Goal: Task Accomplishment & Management: Manage account settings

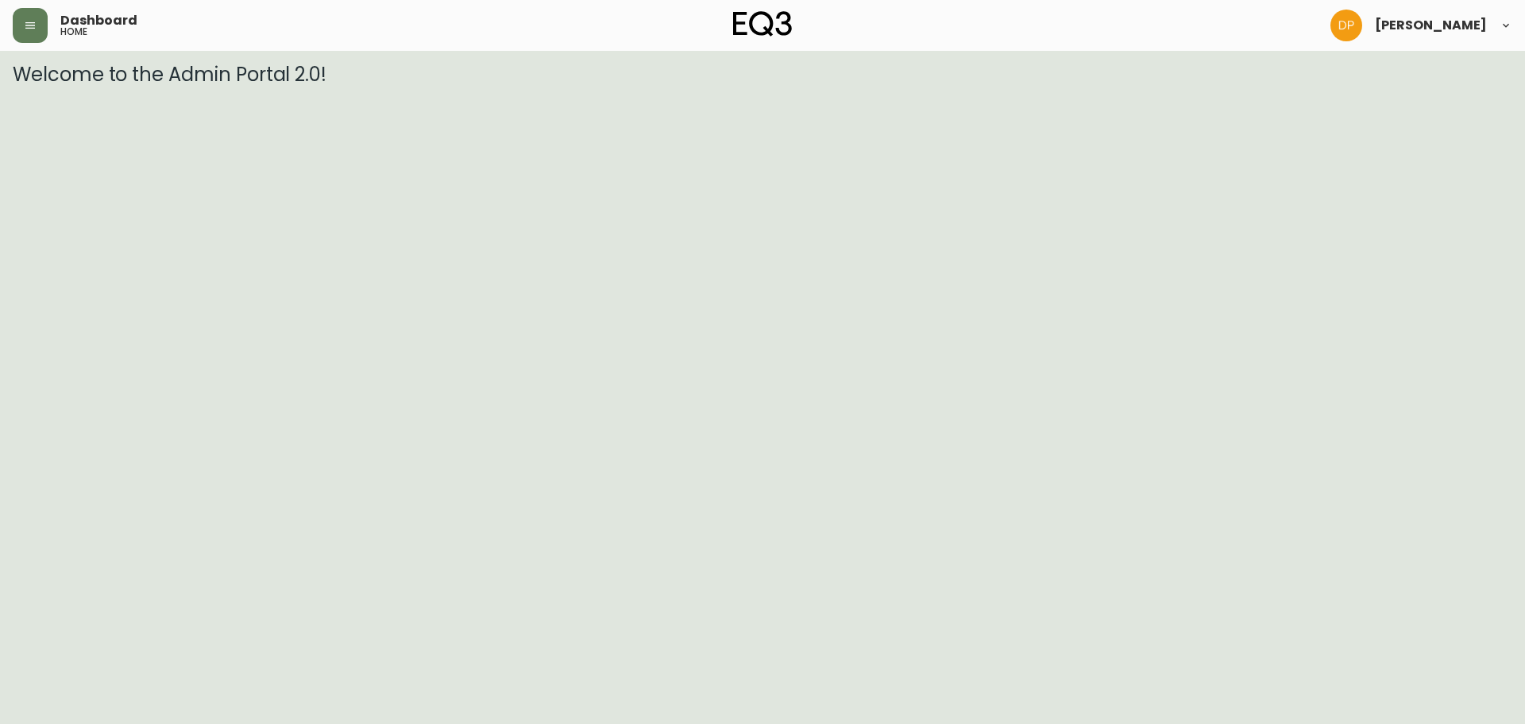
click at [51, 23] on div "Dashboard home" at bounding box center [263, 25] width 500 height 35
click at [31, 31] on icon "button" at bounding box center [30, 25] width 13 height 13
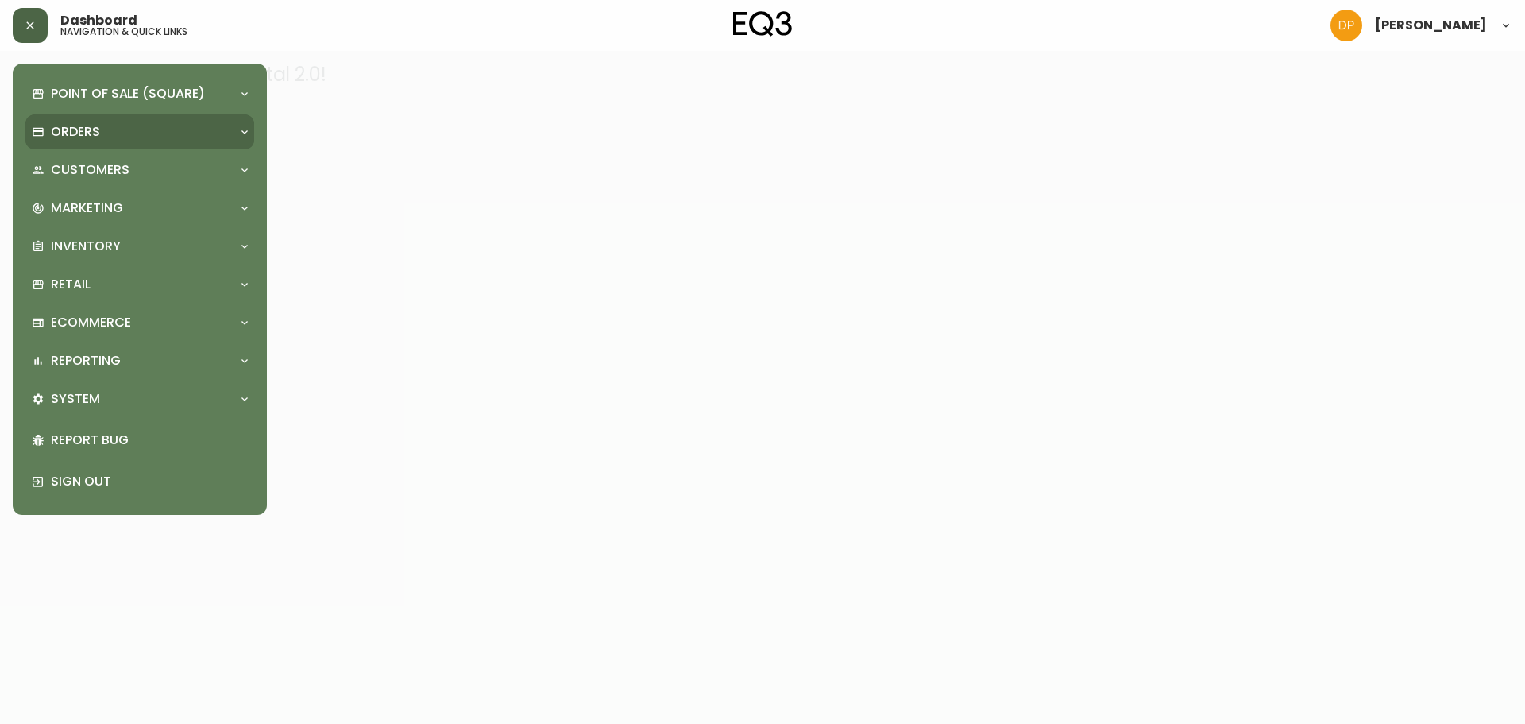
click at [98, 141] on p "Orders" at bounding box center [75, 131] width 49 height 17
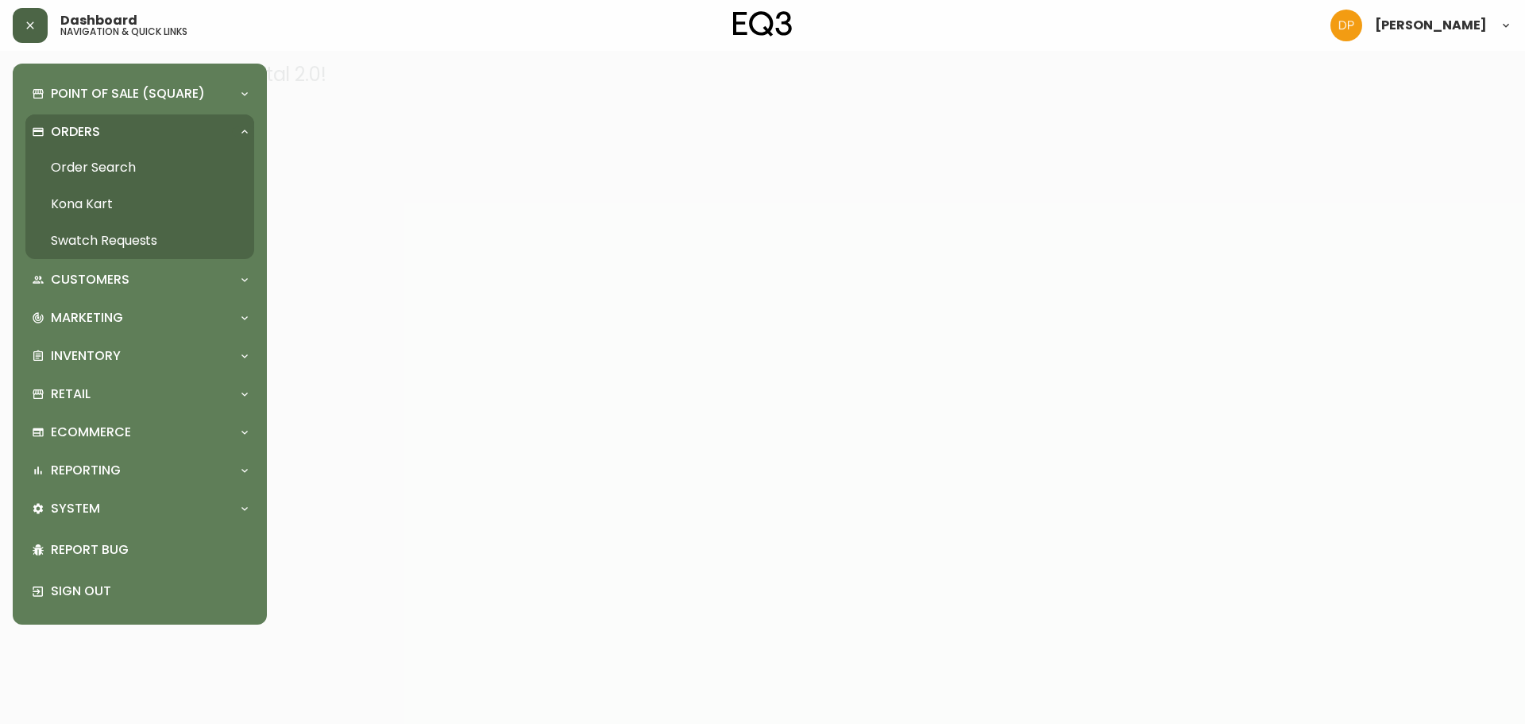
click at [118, 180] on link "Order Search" at bounding box center [139, 167] width 229 height 37
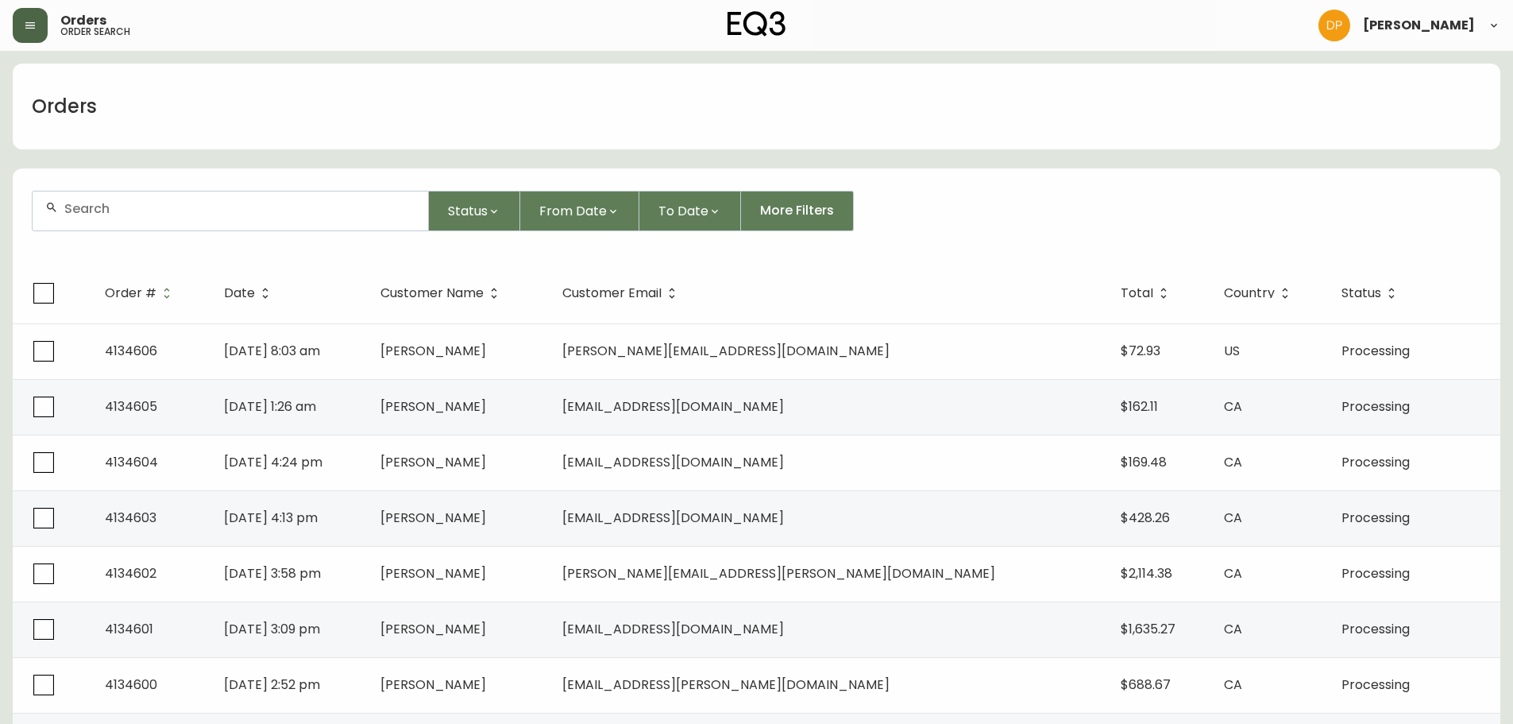
click at [340, 220] on div at bounding box center [231, 210] width 396 height 39
paste input "[DOMAIN_NAME][EMAIL_ADDRESS][PERSON_NAME][DOMAIN_NAME]"
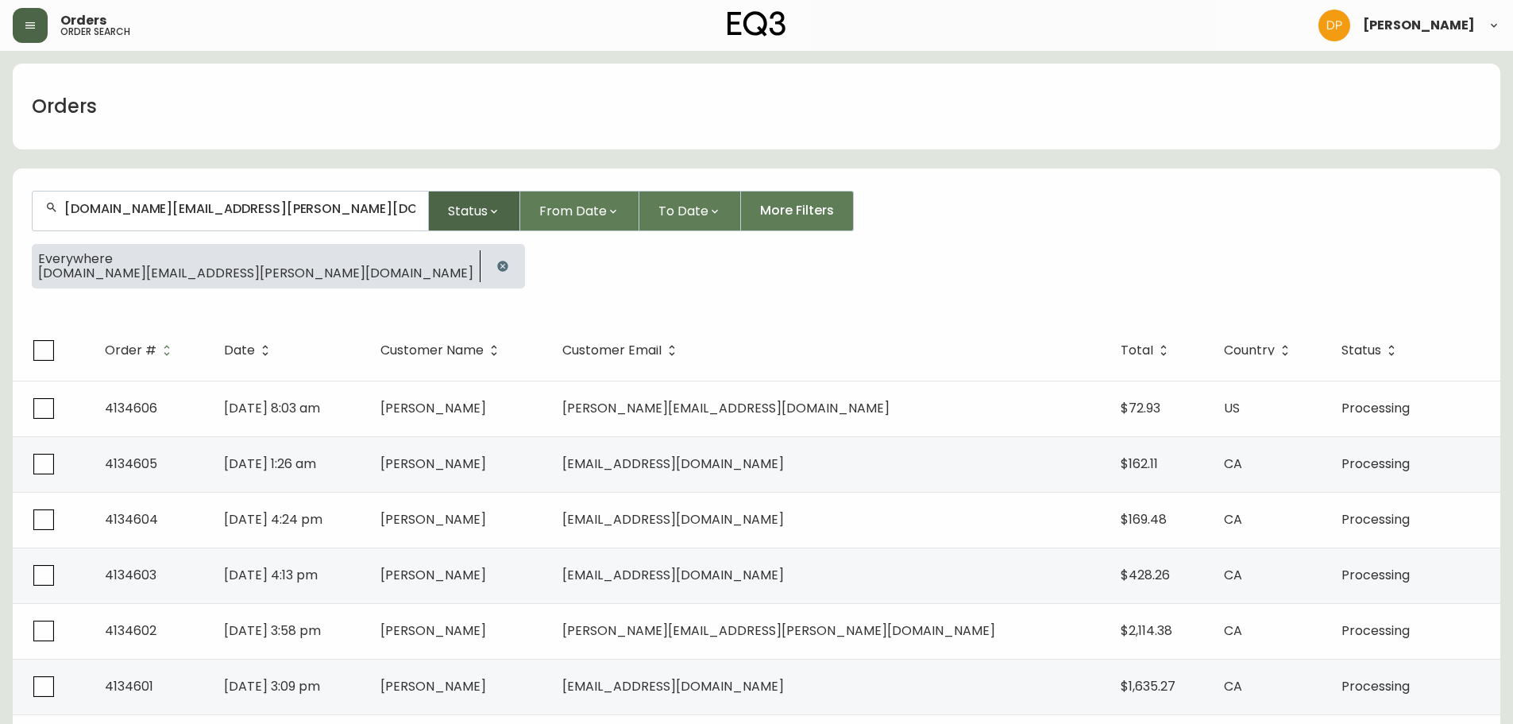
type input "[DOMAIN_NAME][EMAIL_ADDRESS][PERSON_NAME][DOMAIN_NAME]"
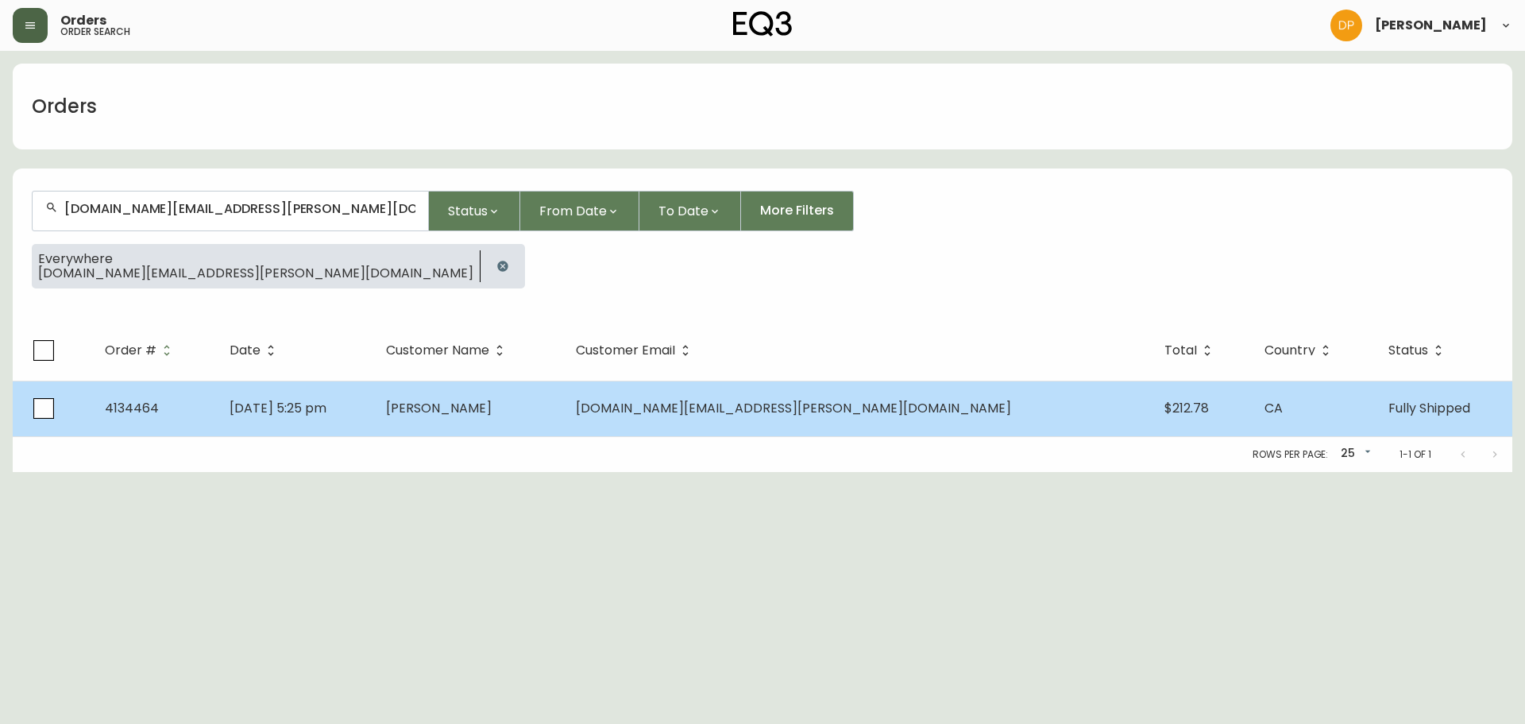
click at [556, 418] on td "[PERSON_NAME]" at bounding box center [468, 409] width 191 height 56
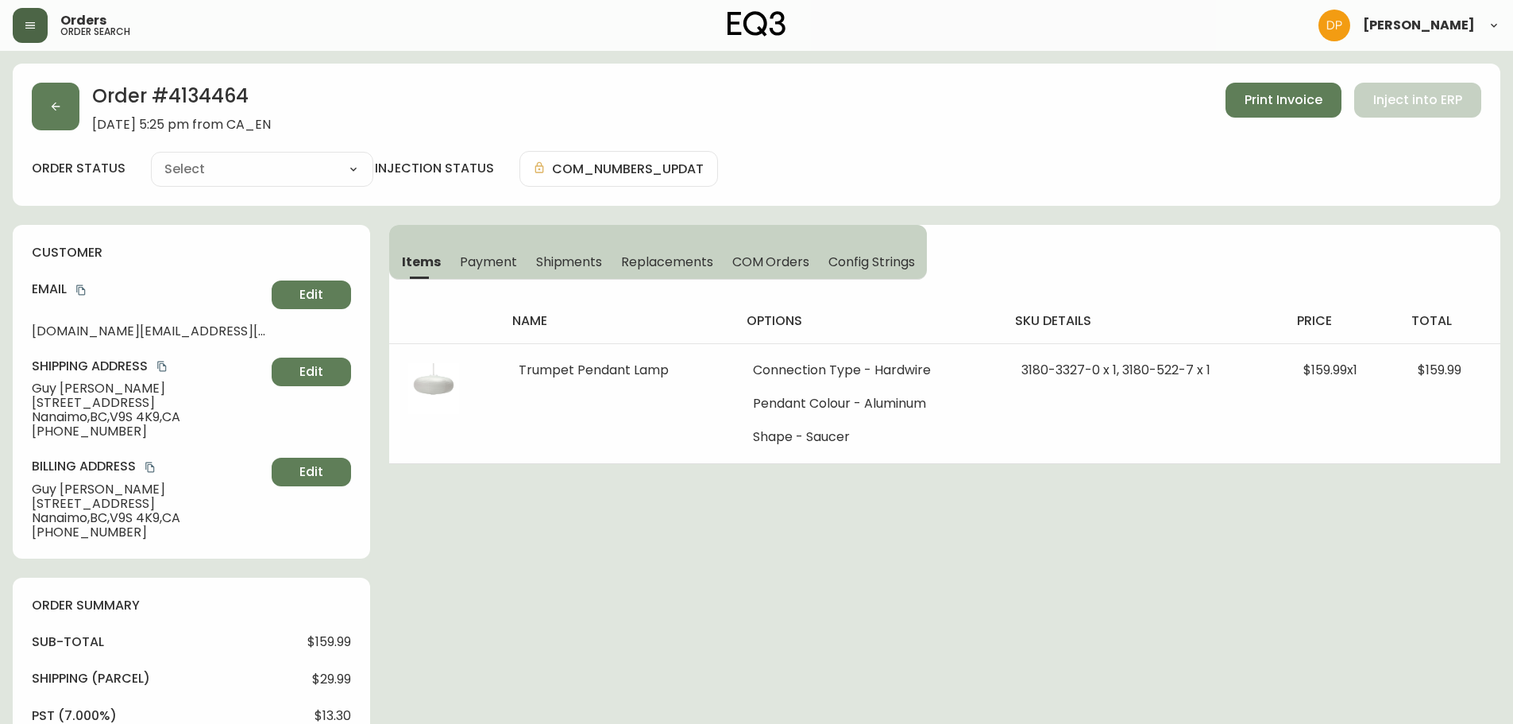
type input "Fully Shipped"
select select "FULLY_SHIPPED"
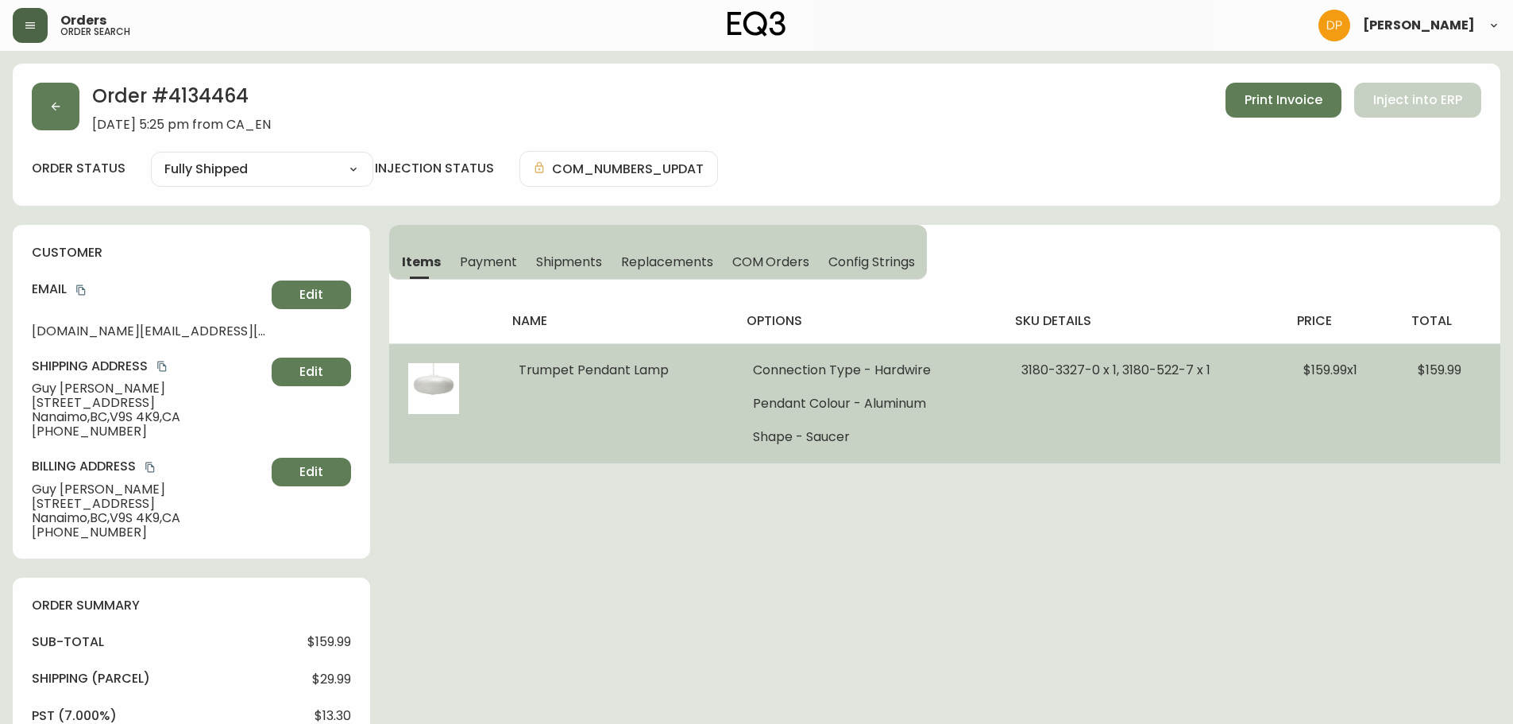
drag, startPoint x: 510, startPoint y: 369, endPoint x: 665, endPoint y: 383, distance: 155.5
click at [665, 383] on td "Trumpet Pendant Lamp" at bounding box center [617, 403] width 234 height 120
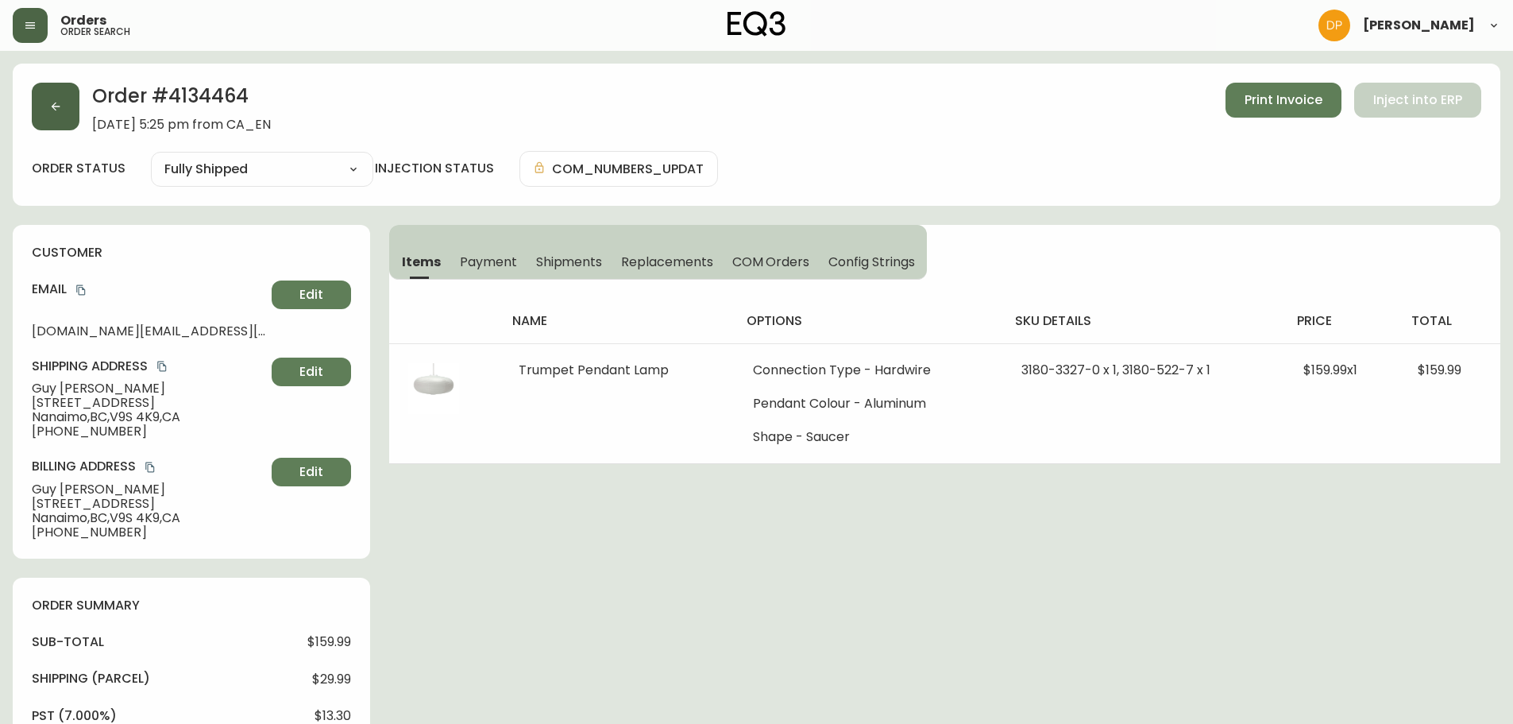
click at [68, 101] on button "button" at bounding box center [56, 107] width 48 height 48
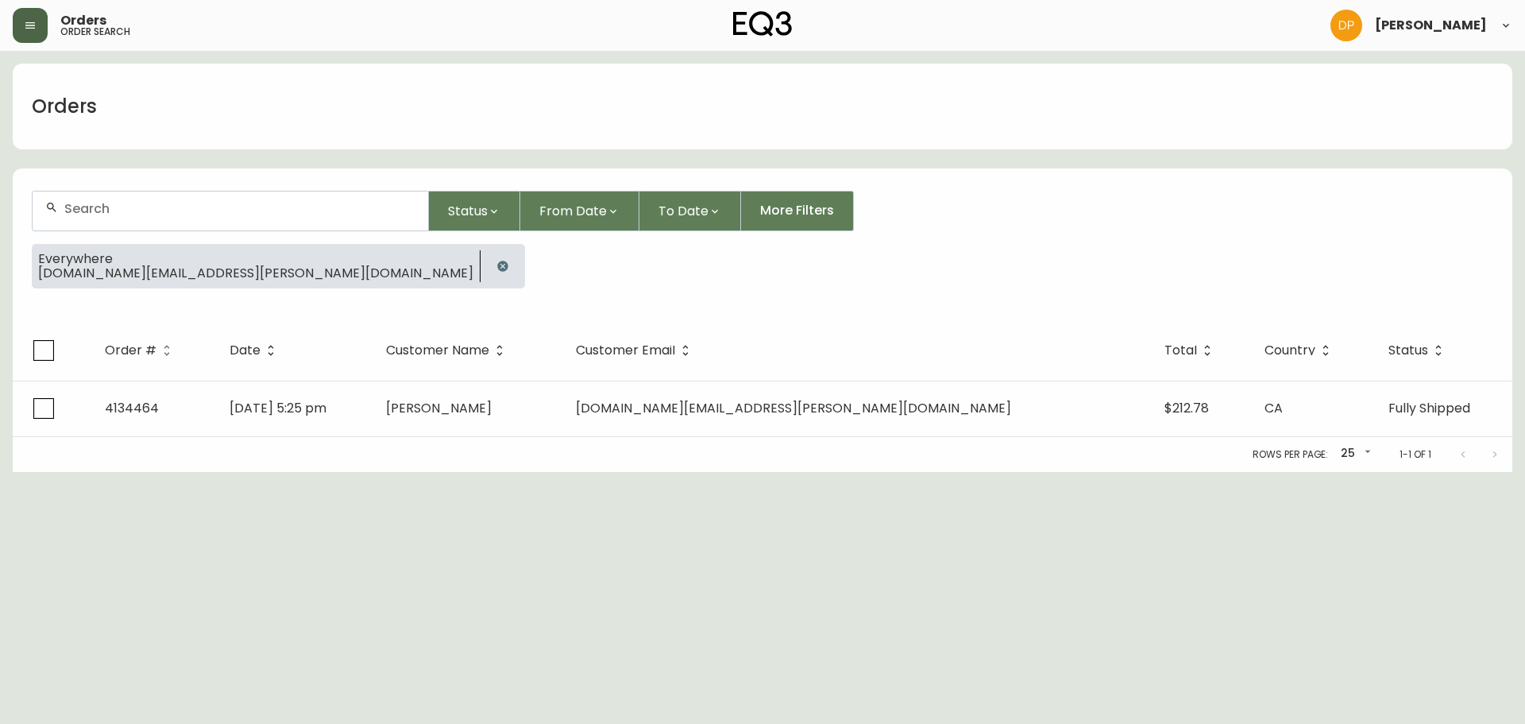
click at [497, 266] on icon "button" at bounding box center [502, 266] width 10 height 10
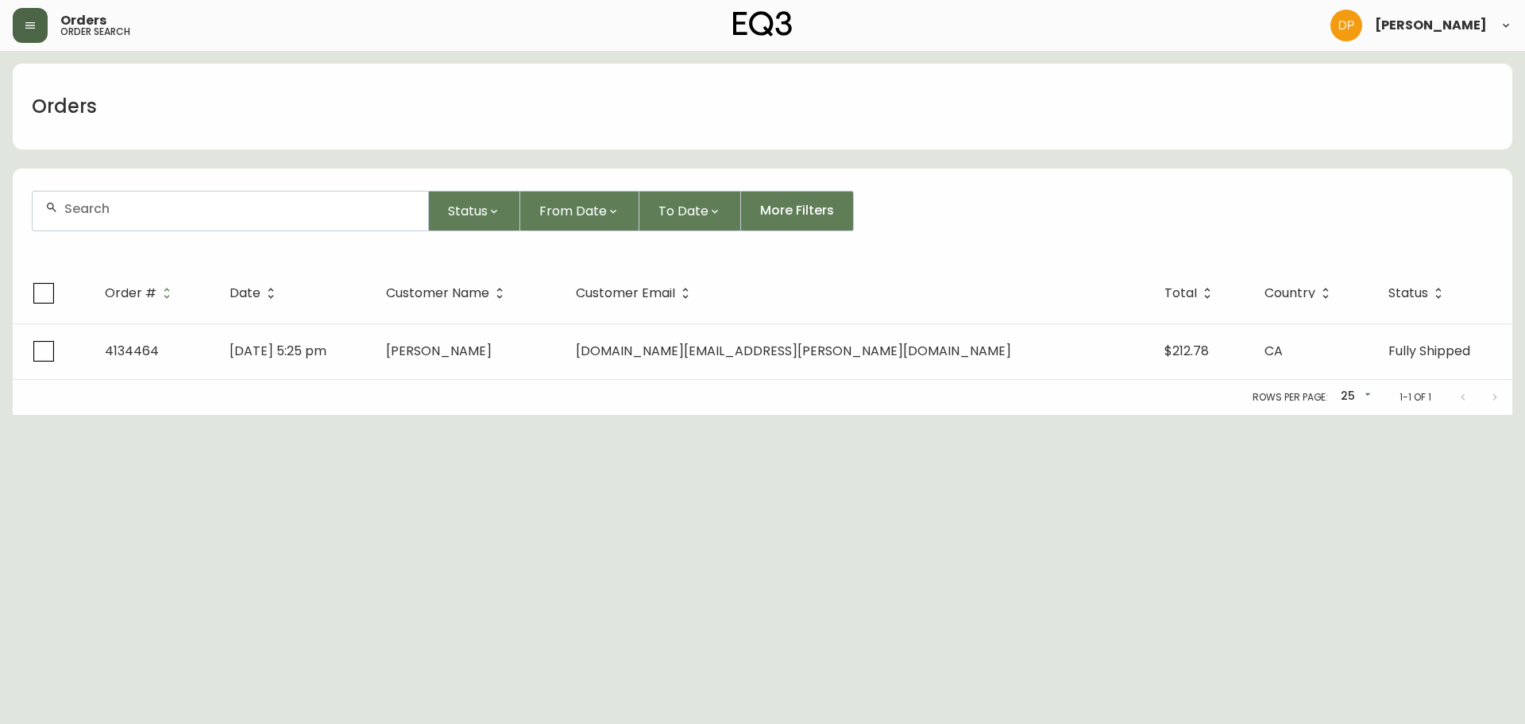
click at [167, 211] on input "text" at bounding box center [239, 208] width 351 height 15
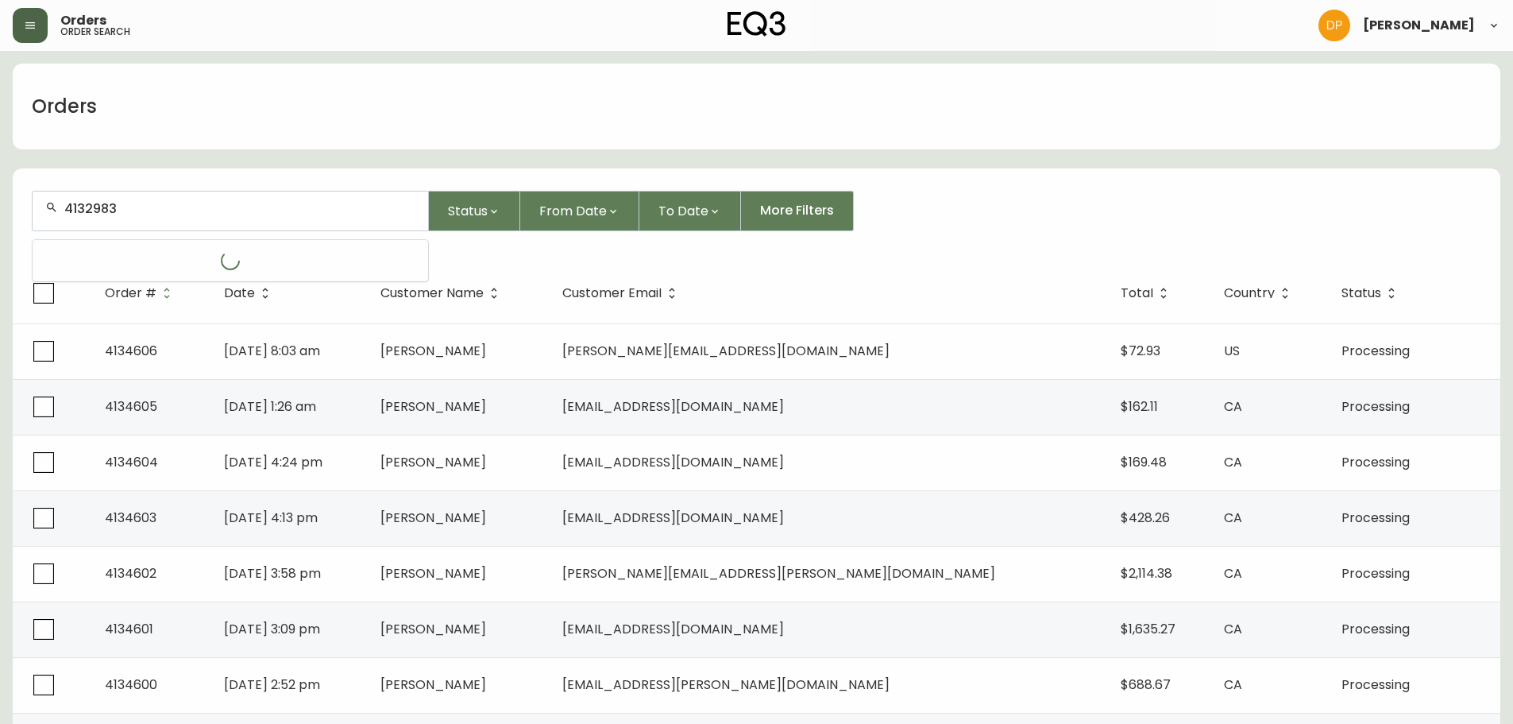
type input "4132983"
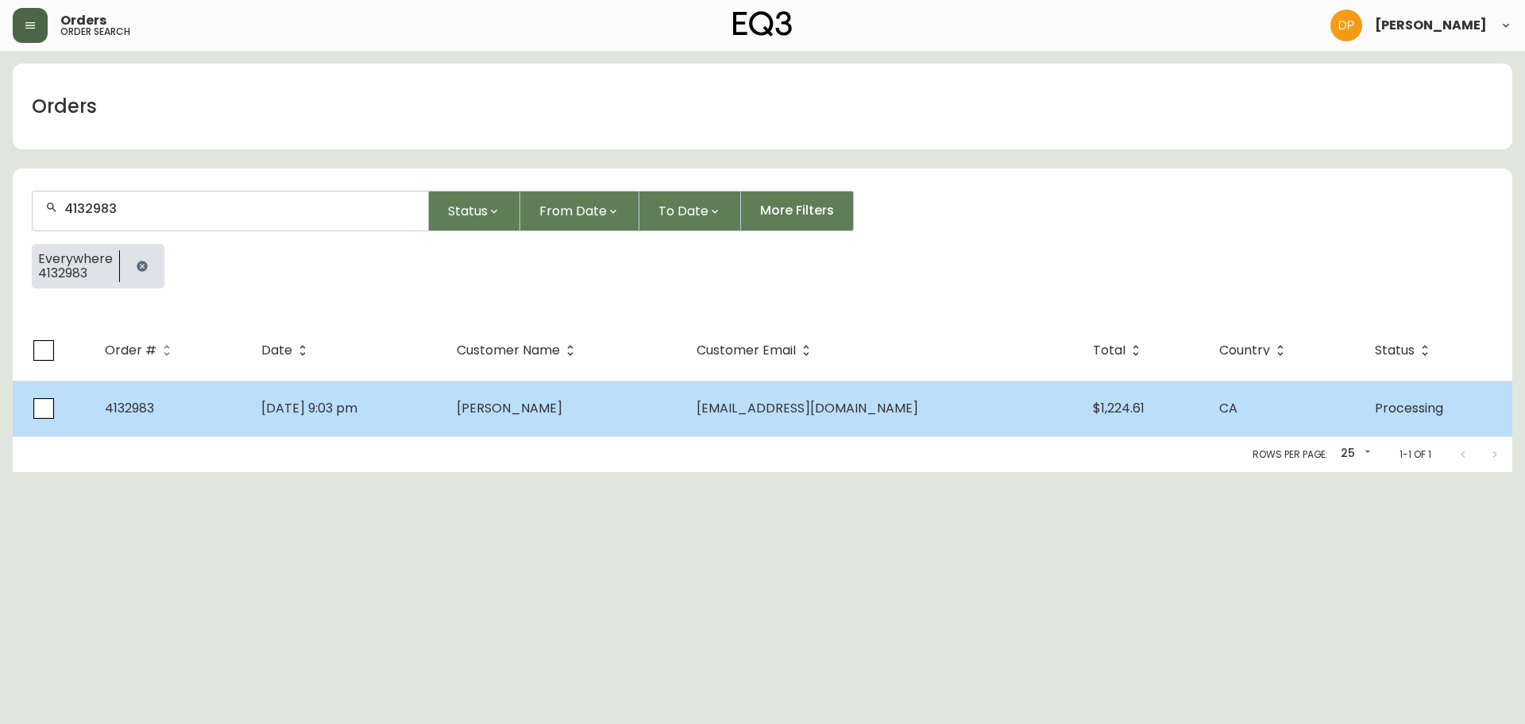
click at [444, 427] on td "[DATE] 9:03 pm" at bounding box center [346, 409] width 195 height 56
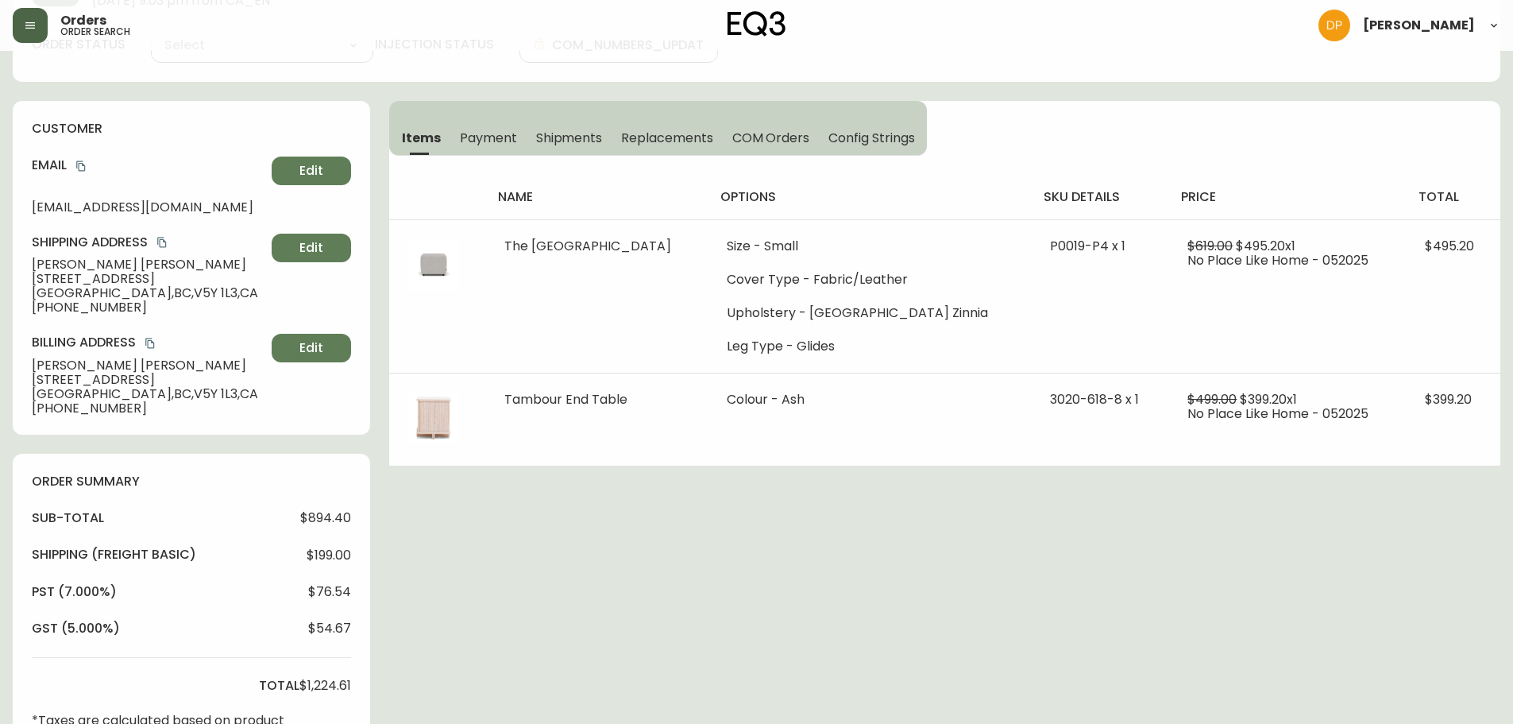
scroll to position [593, 0]
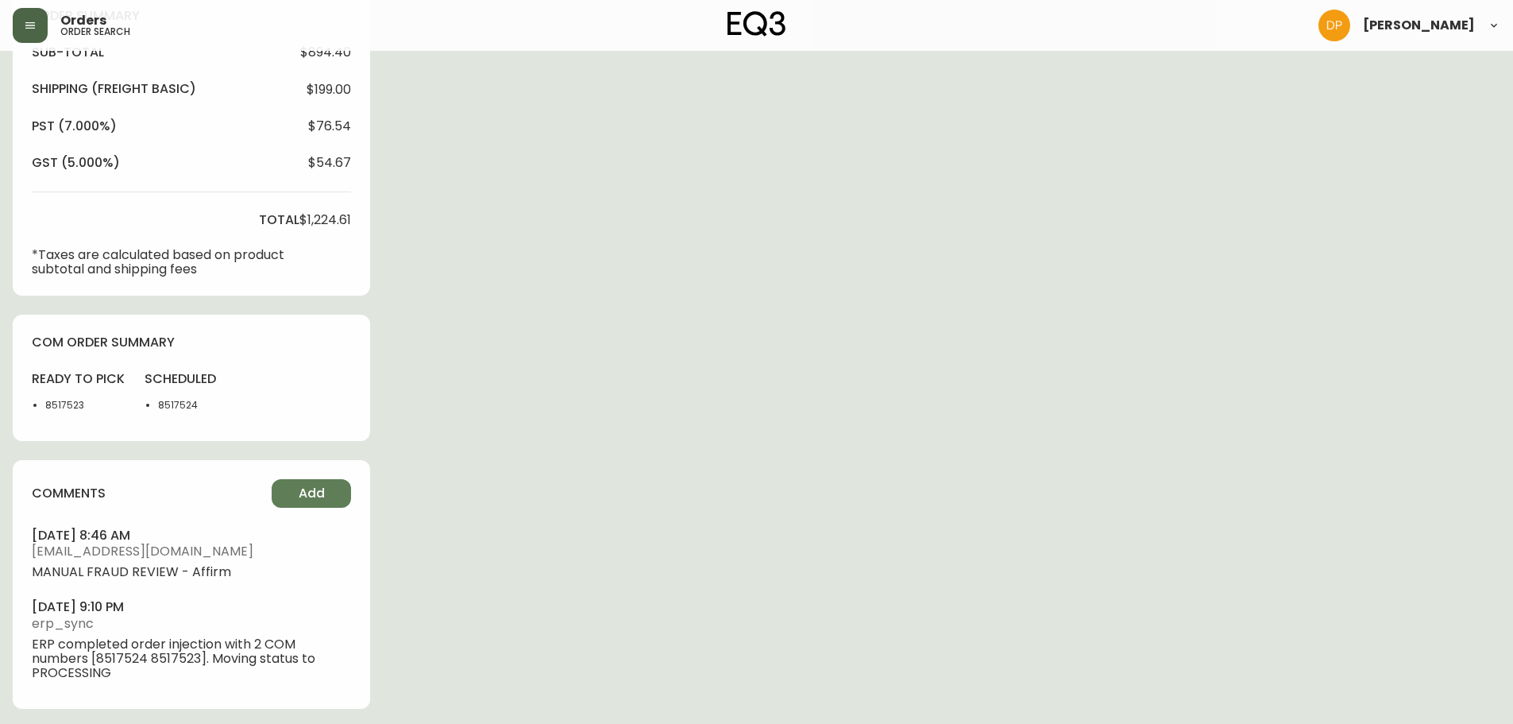
type input "Processing"
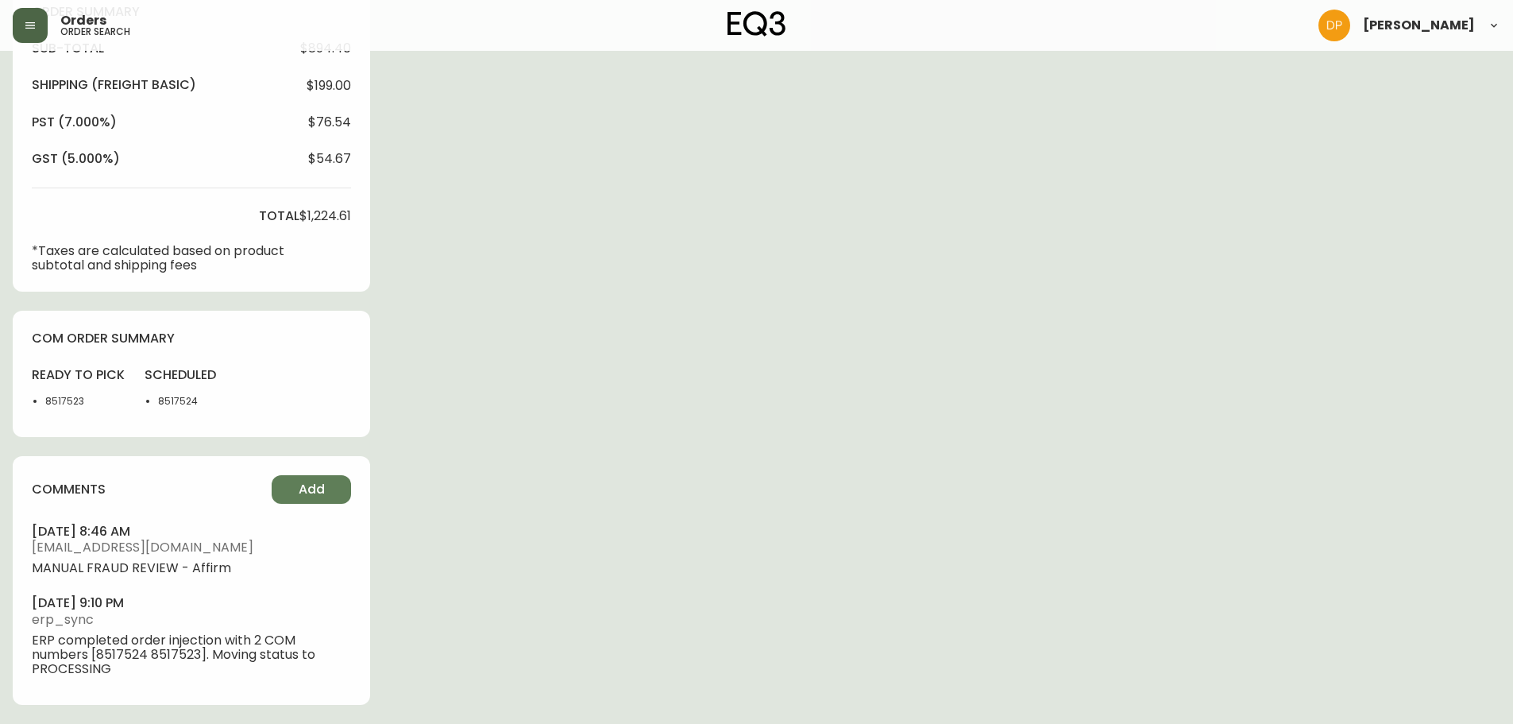
select select "PROCESSING"
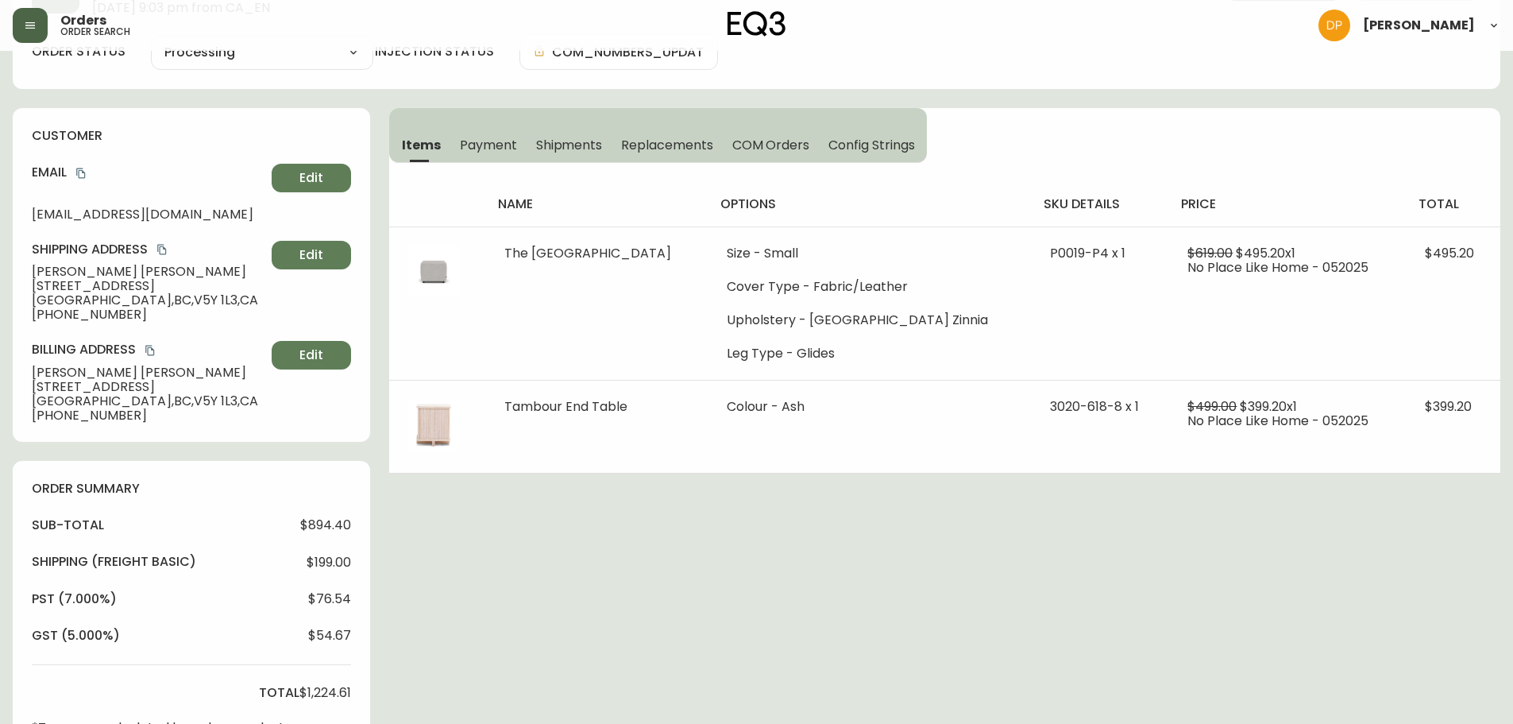
scroll to position [355, 0]
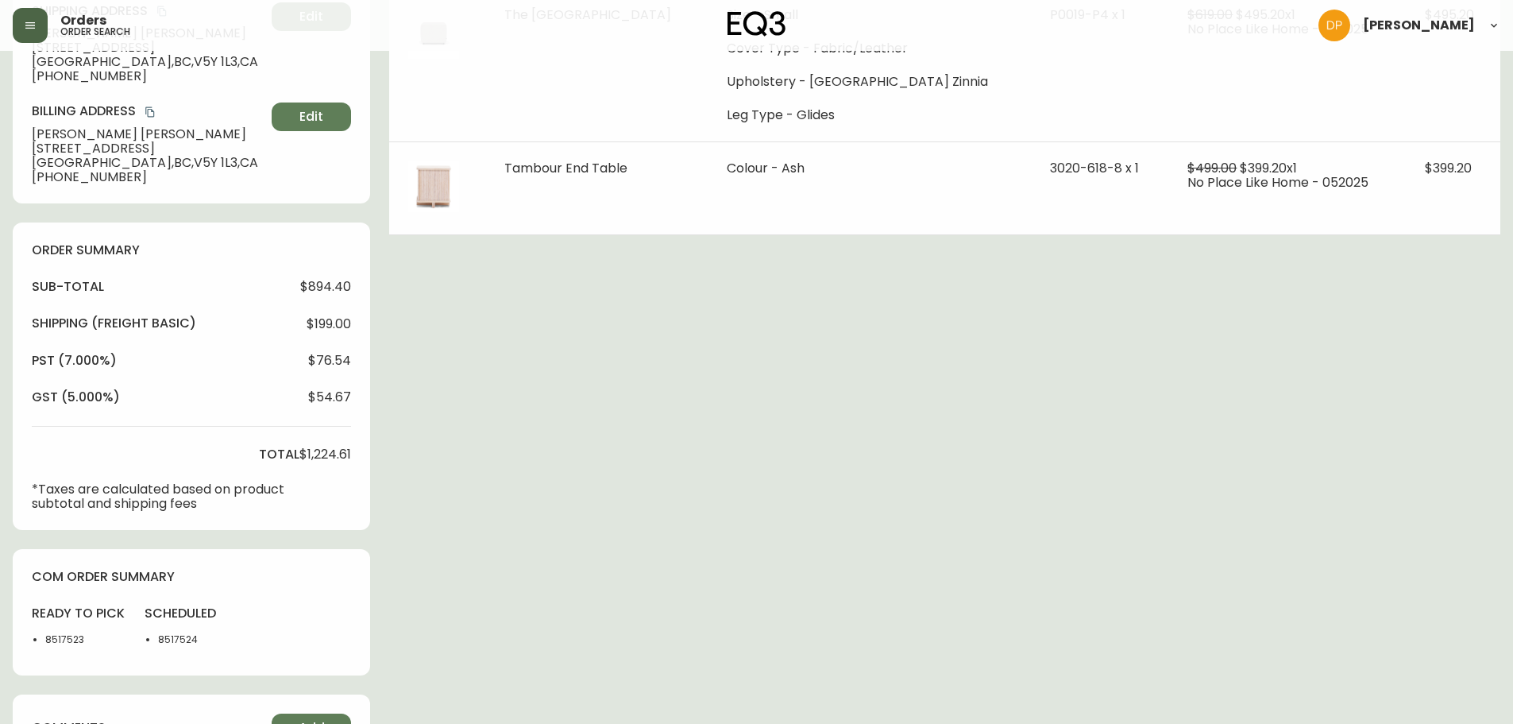
click at [181, 640] on li "8517524" at bounding box center [198, 639] width 80 height 14
copy li "8517524"
click at [143, 573] on h4 "com order summary" at bounding box center [191, 576] width 319 height 17
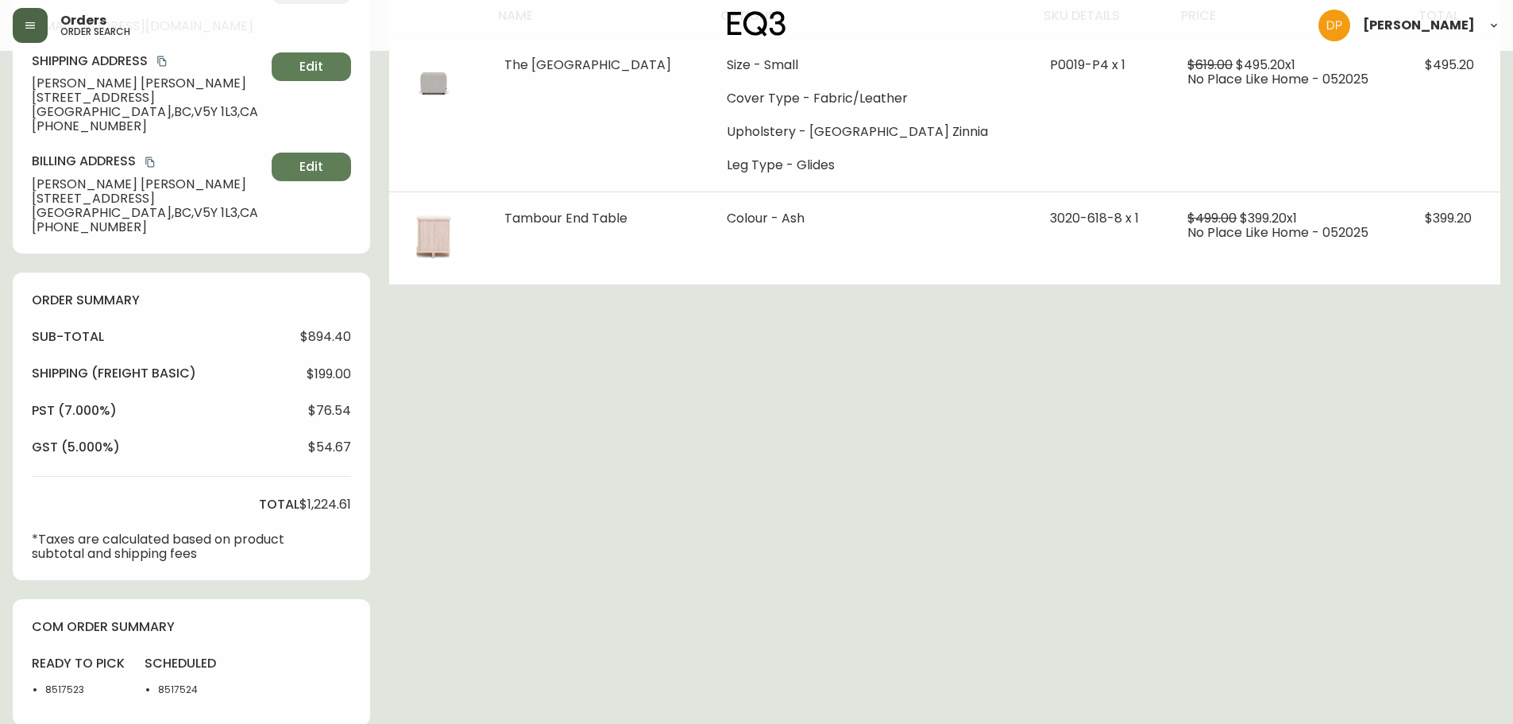
scroll to position [196, 0]
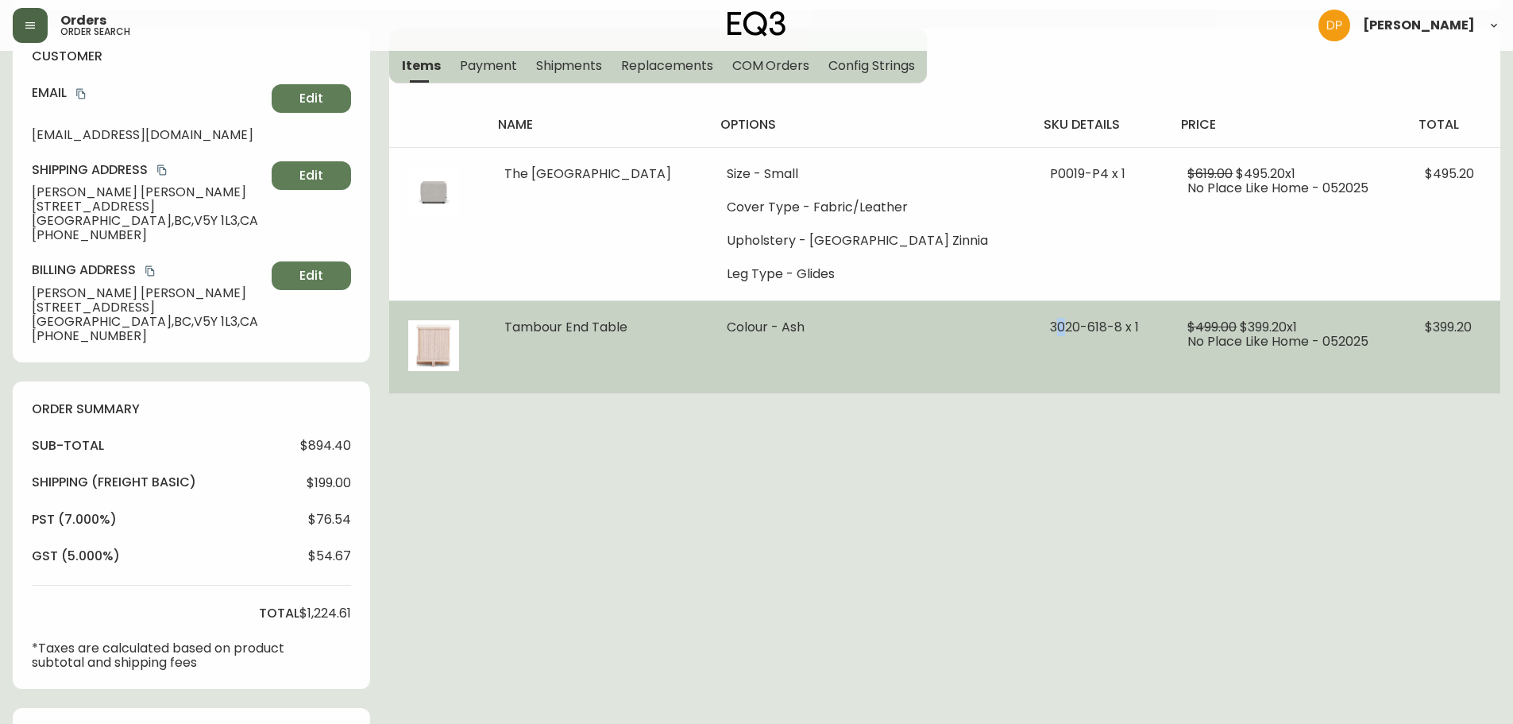
drag, startPoint x: 1022, startPoint y: 323, endPoint x: 1034, endPoint y: 323, distance: 11.1
click at [1050, 323] on span "3020-618-8 x 1" at bounding box center [1094, 327] width 89 height 18
drag, startPoint x: 1019, startPoint y: 327, endPoint x: 1087, endPoint y: 326, distance: 68.3
click at [1087, 326] on span "3020-618-8 x 1" at bounding box center [1094, 327] width 89 height 18
copy span "[PHONE_NUMBER]"
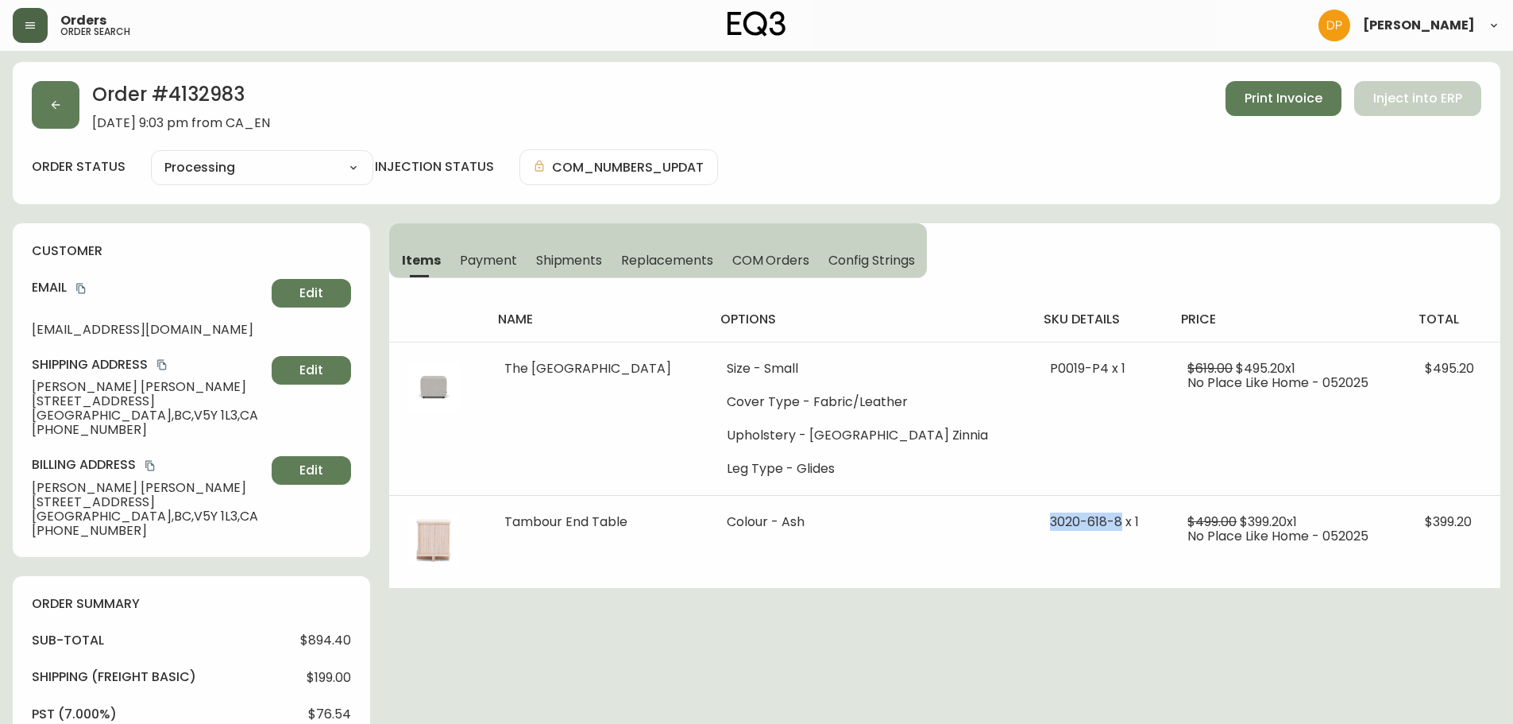
scroll to position [0, 0]
click at [41, 26] on button "button" at bounding box center [30, 25] width 35 height 35
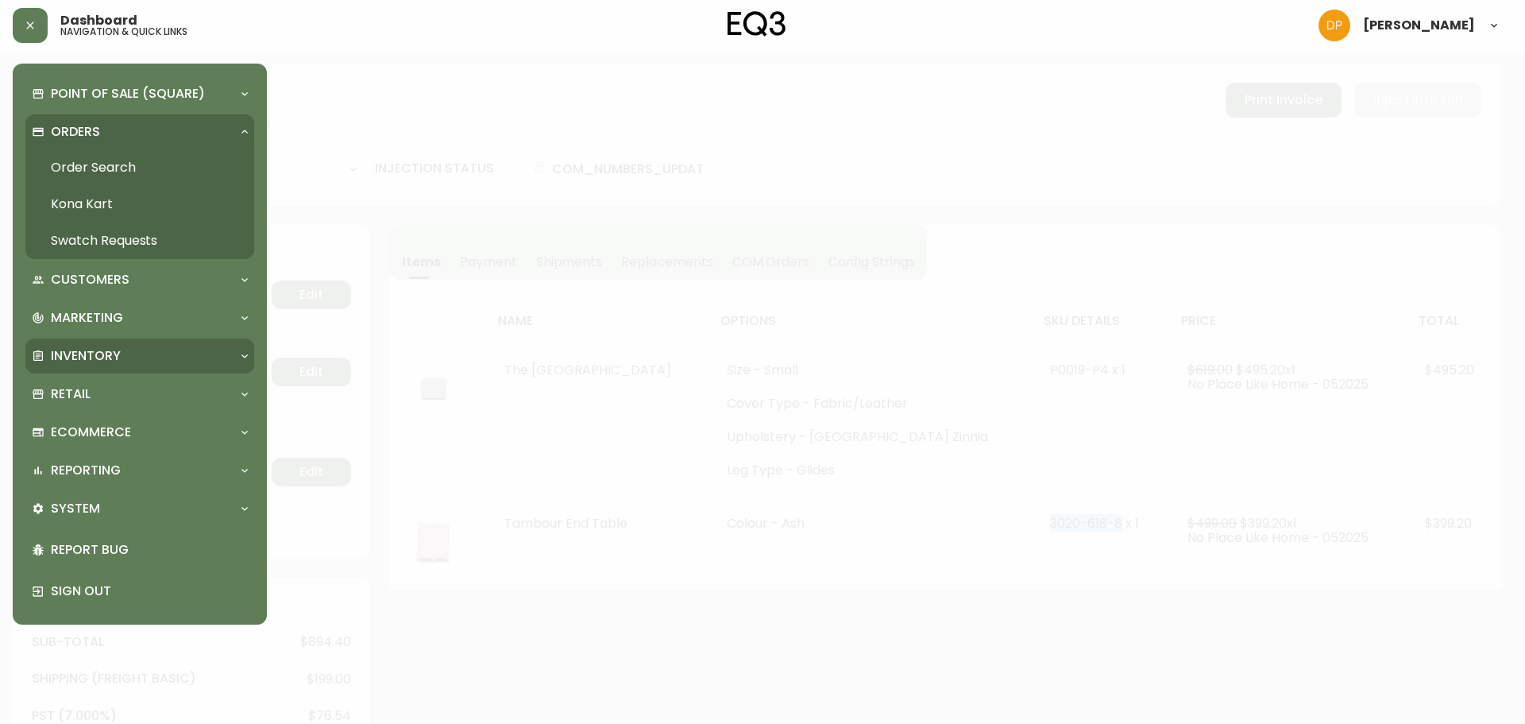
click at [126, 351] on div "Inventory" at bounding box center [132, 355] width 200 height 17
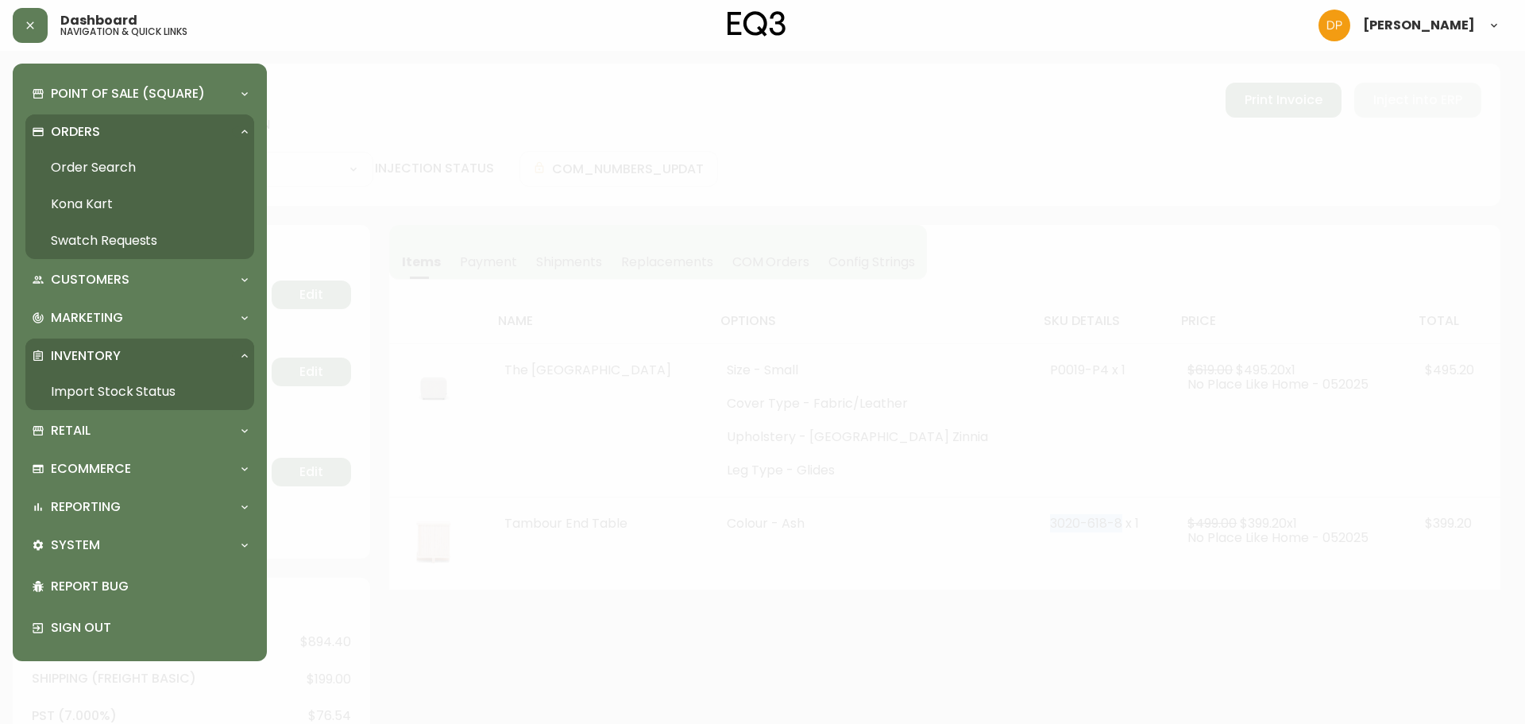
click at [160, 378] on link "Import Stock Status" at bounding box center [139, 391] width 229 height 37
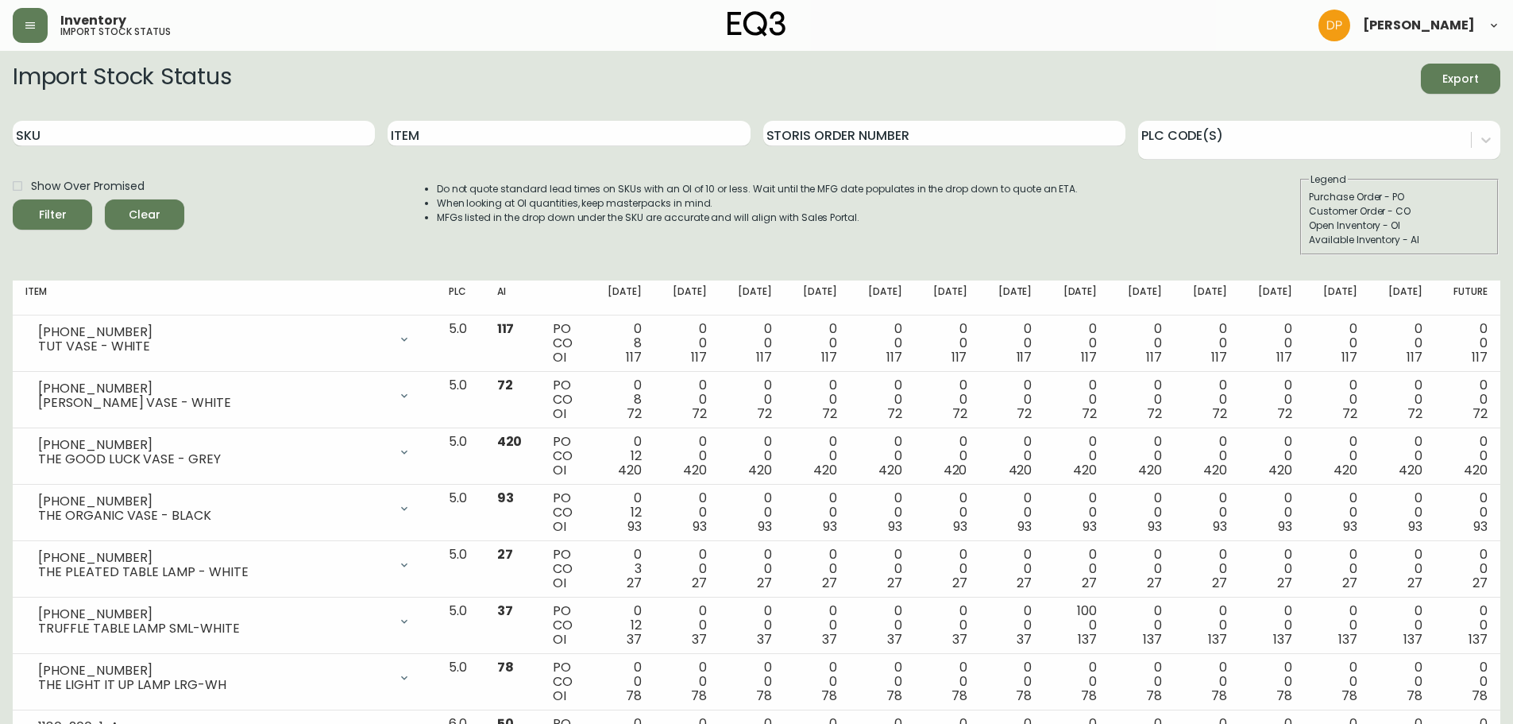
click at [168, 119] on div "SKU" at bounding box center [194, 134] width 362 height 52
click at [182, 150] on div "SKU" at bounding box center [194, 134] width 362 height 52
click at [174, 138] on input "SKU" at bounding box center [194, 133] width 362 height 25
paste input "[PHONE_NUMBER]"
type input "[PHONE_NUMBER]"
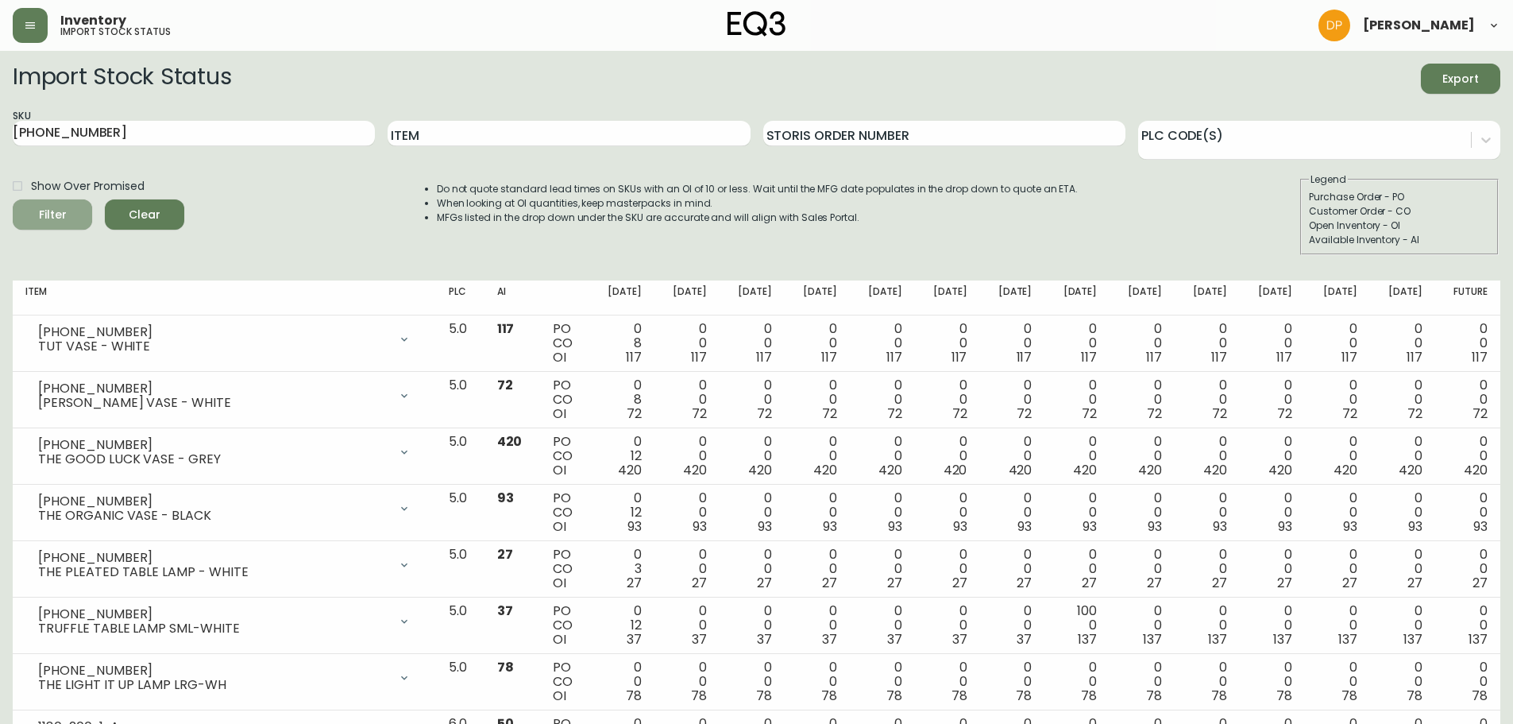
click at [68, 207] on span "Filter" at bounding box center [52, 215] width 54 height 20
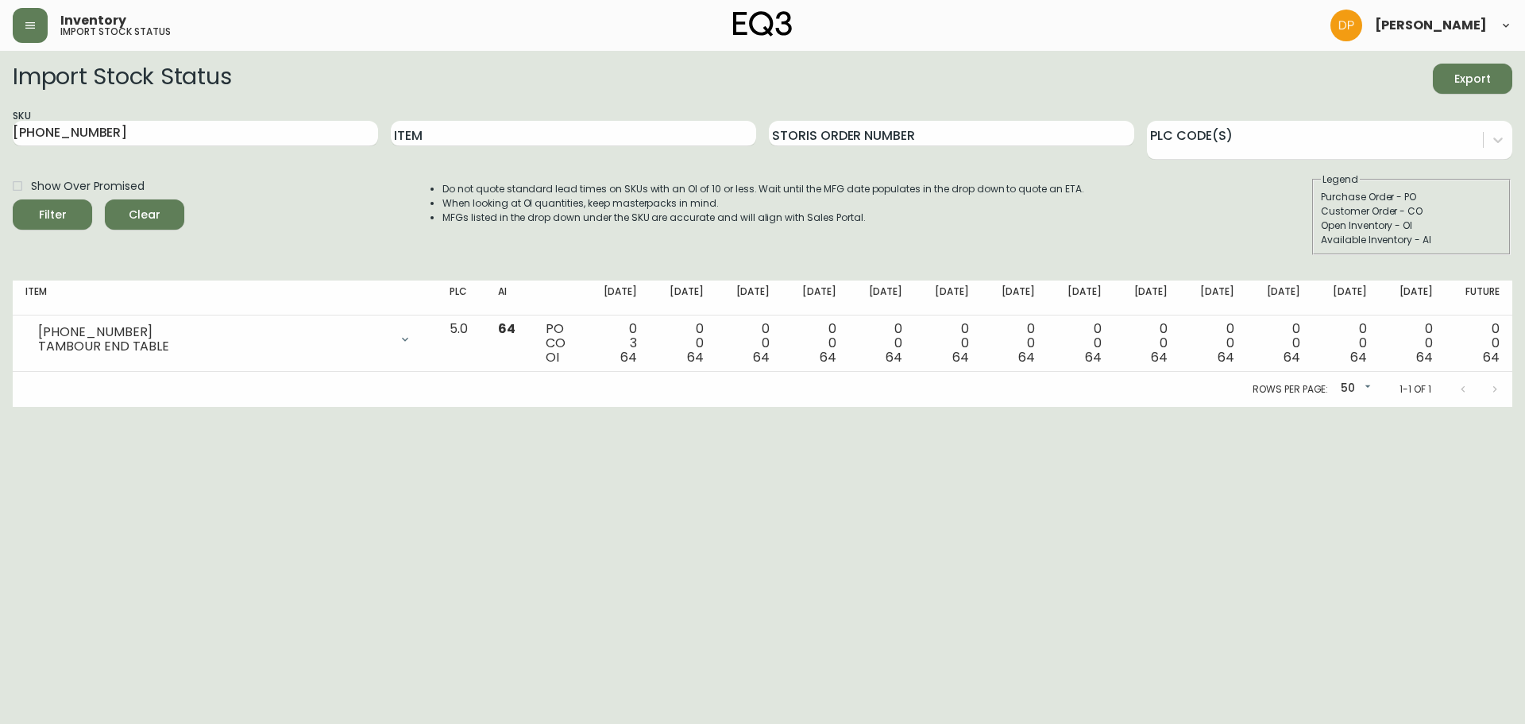
click at [75, 407] on html "Inventory import stock status [PERSON_NAME] Import Stock Status Export SKU [PHO…" at bounding box center [762, 203] width 1525 height 407
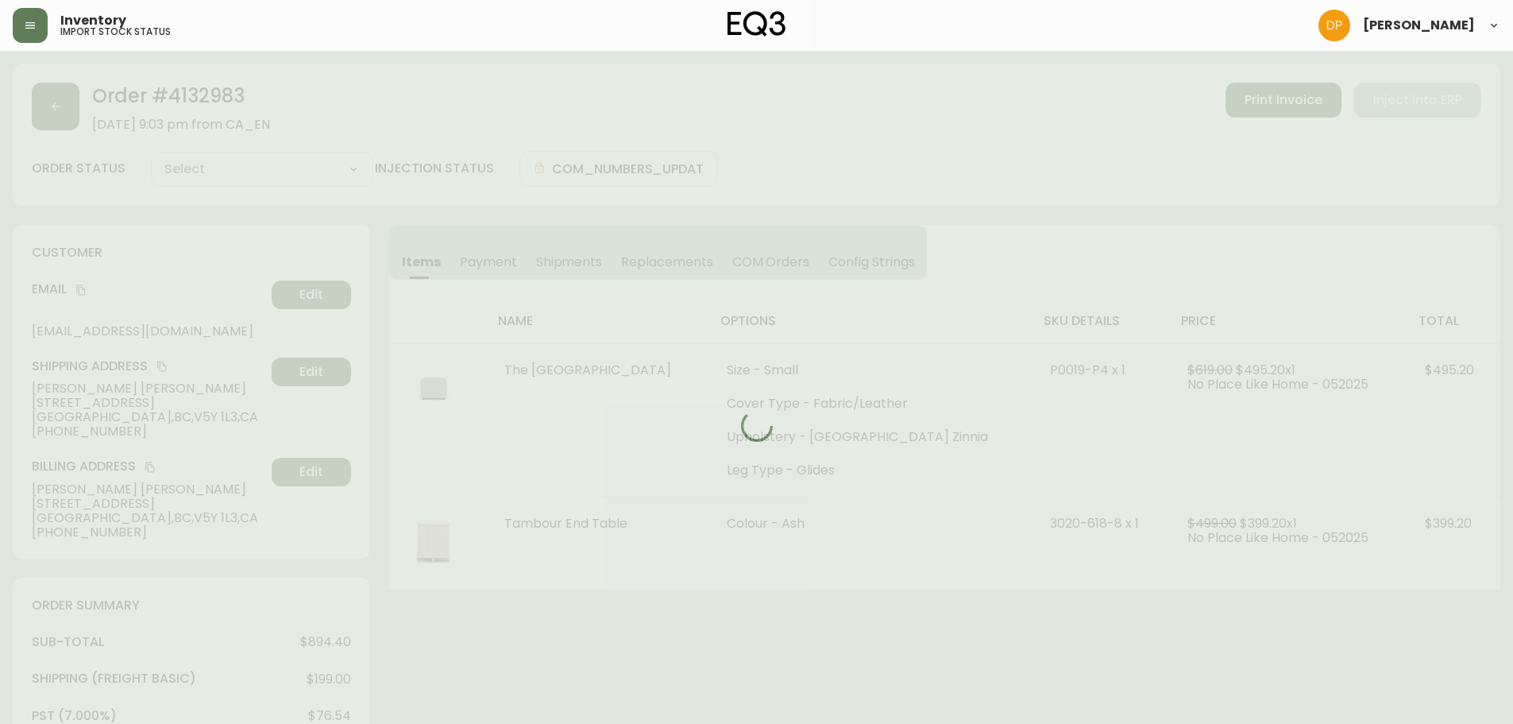
type input "Processing"
select select "PROCESSING"
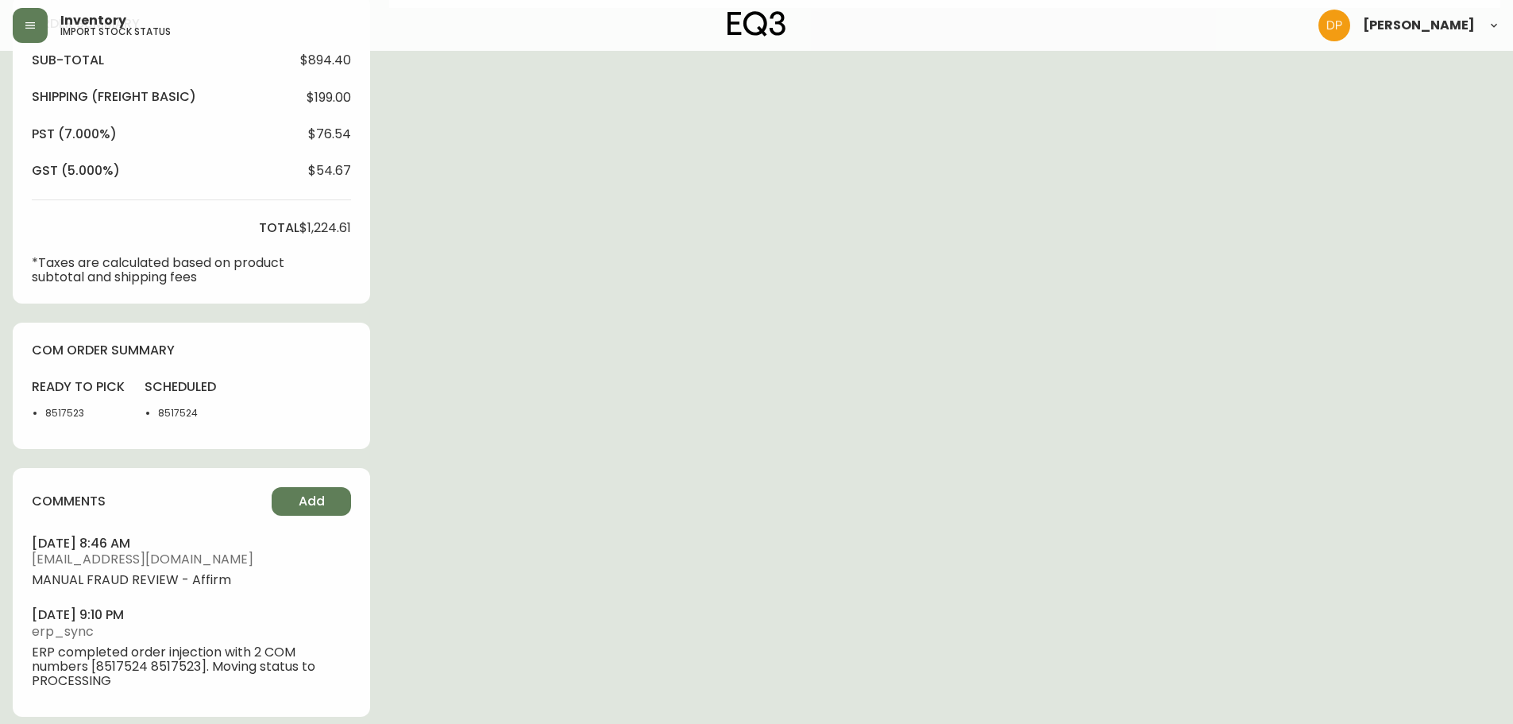
scroll to position [593, 0]
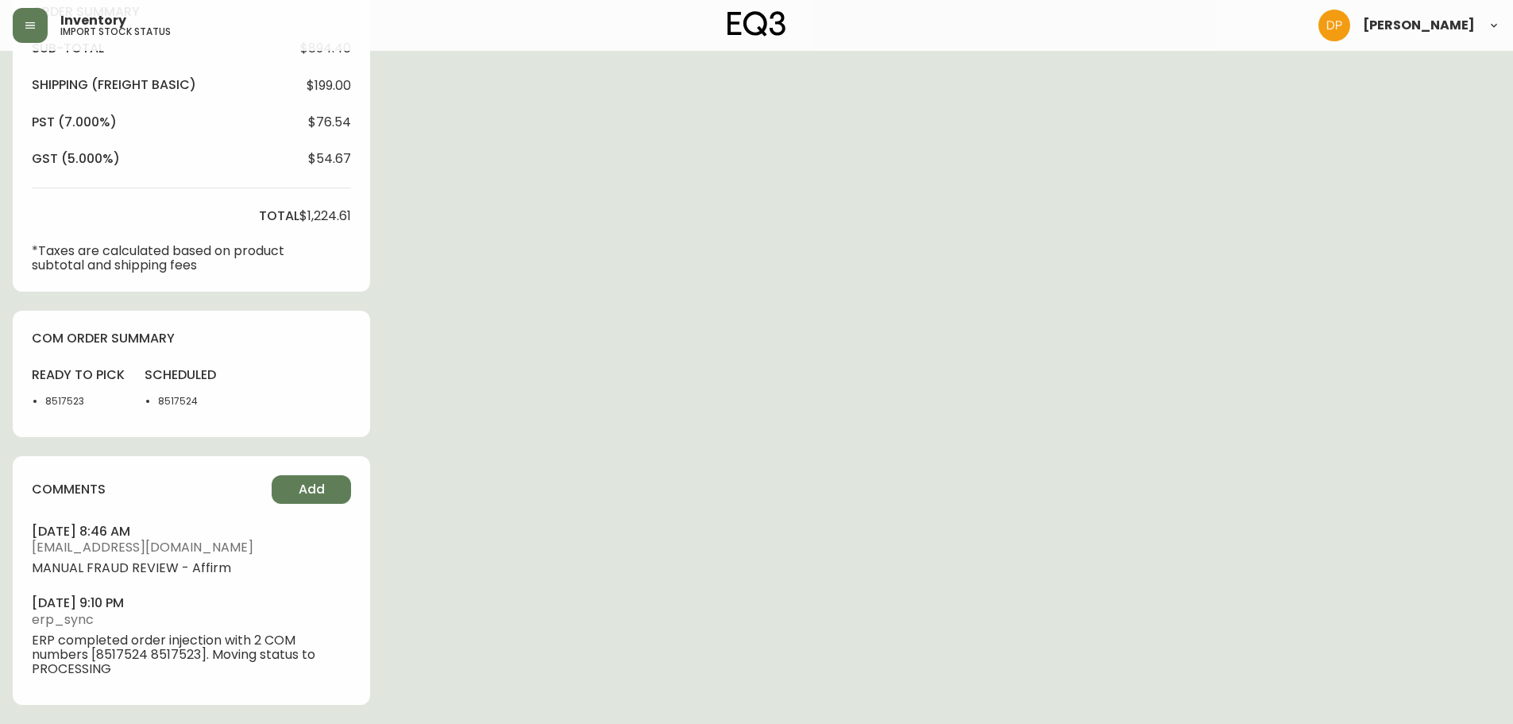
click at [64, 406] on li "8517523" at bounding box center [85, 401] width 80 height 14
copy li "8517523"
click at [404, 83] on div "Order # 4132983 [DATE] 9:03 pm from CA_EN Print Invoice Inject into ERP order s…" at bounding box center [757, 97] width 1488 height 1254
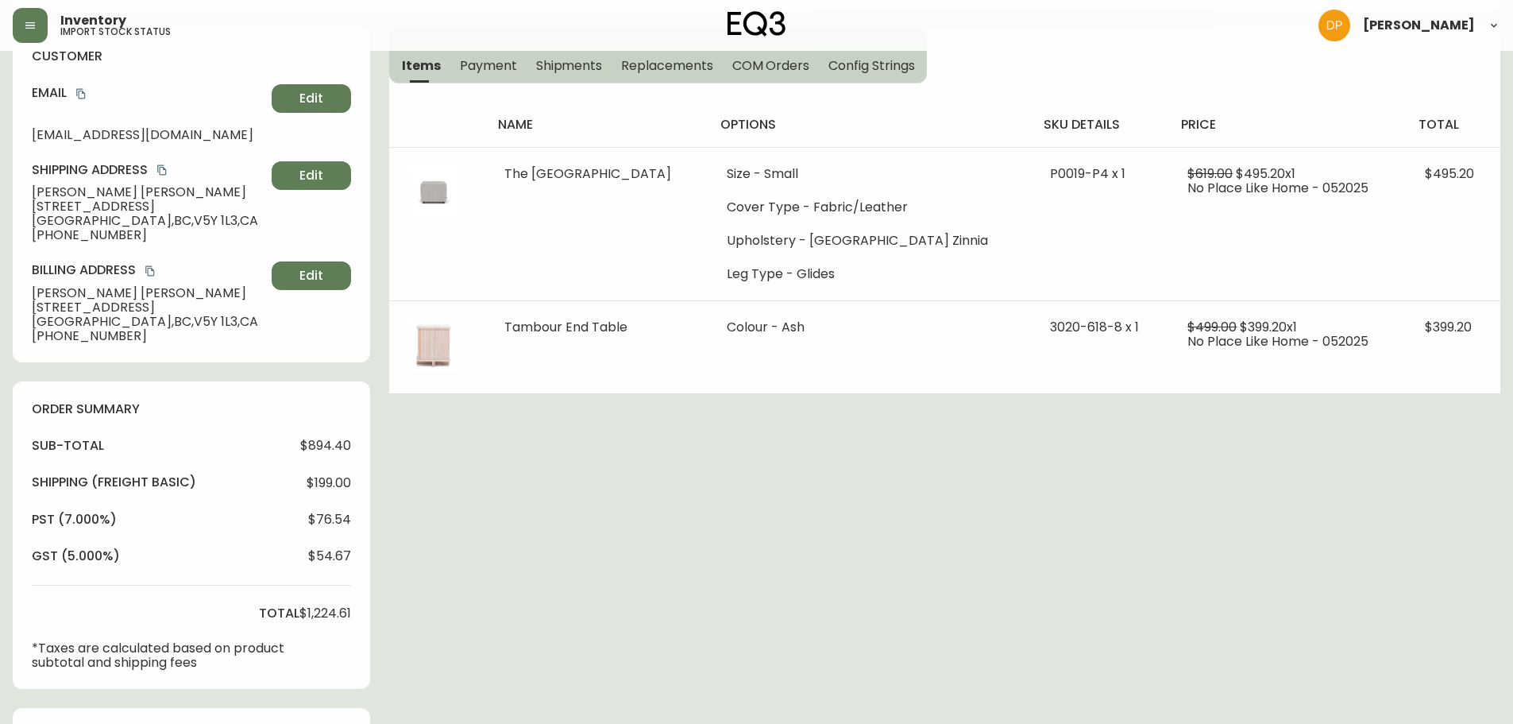
scroll to position [0, 0]
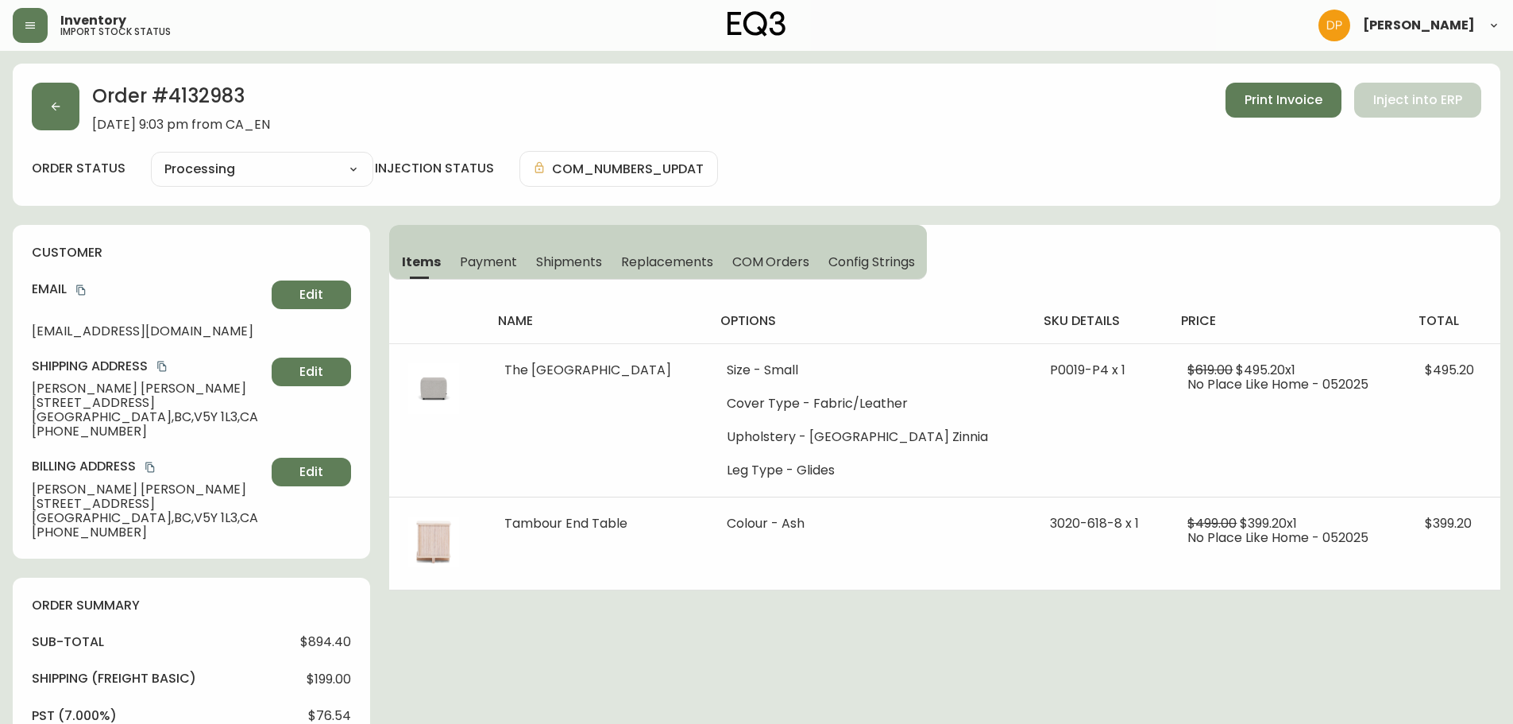
click at [125, 466] on h4 "Billing Address" at bounding box center [149, 466] width 234 height 17
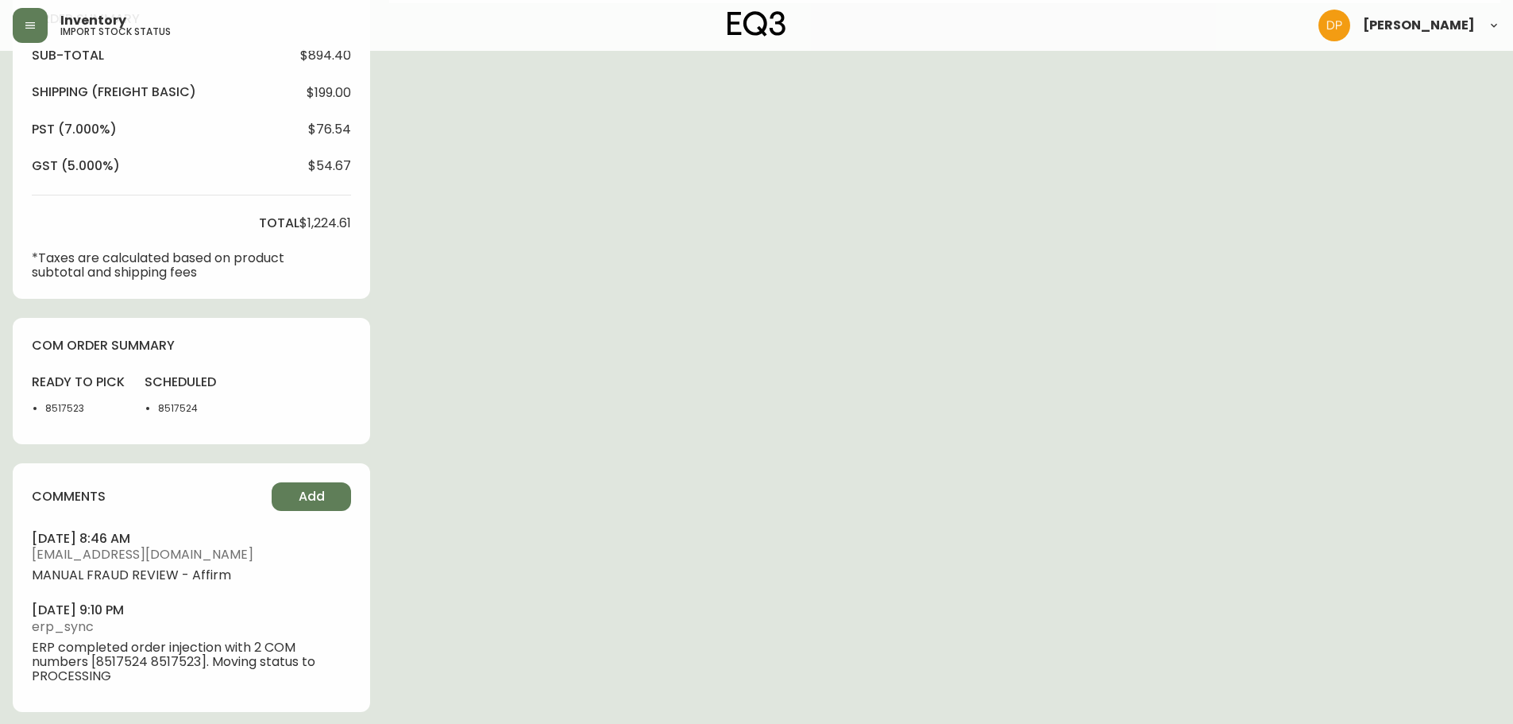
scroll to position [593, 0]
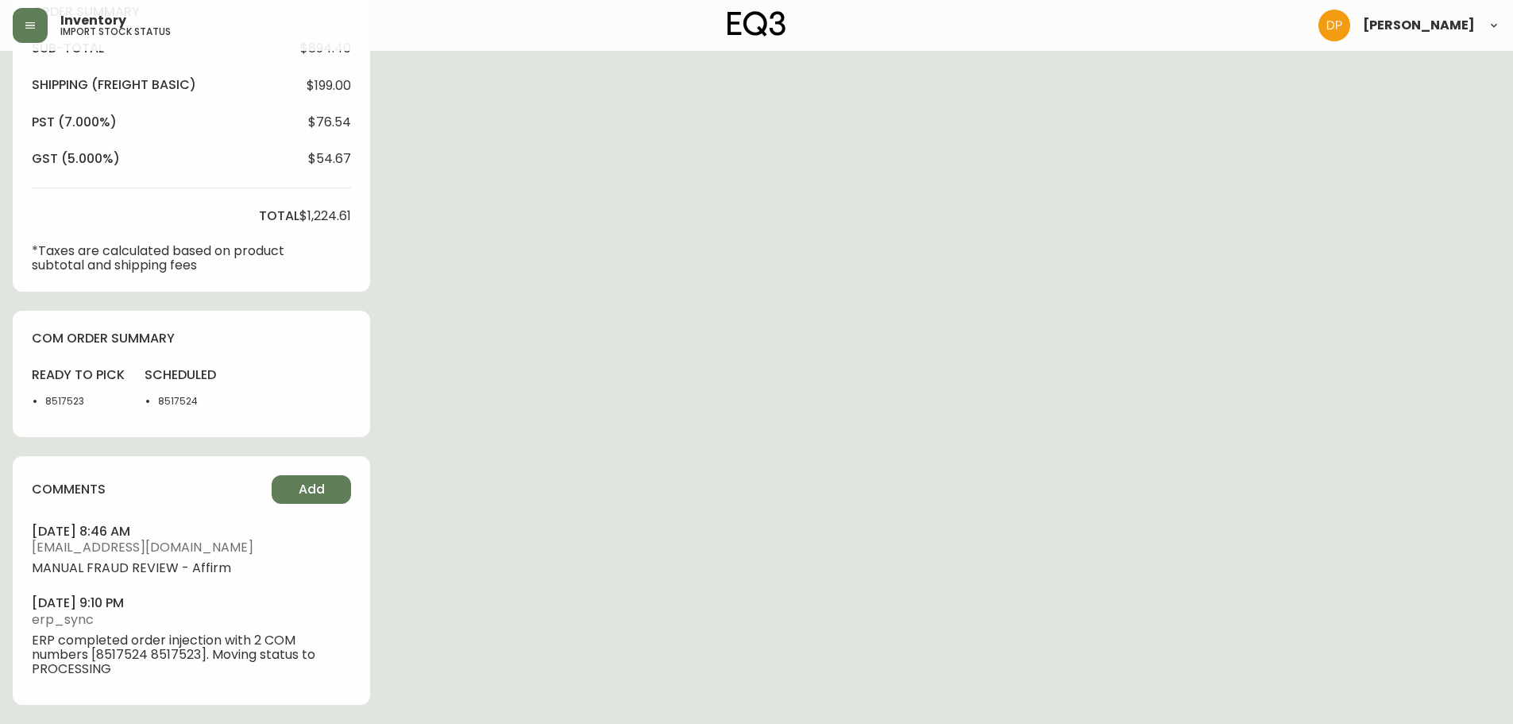
click at [180, 399] on li "8517524" at bounding box center [198, 401] width 80 height 14
click at [49, 399] on li "8517523" at bounding box center [85, 401] width 80 height 14
copy li "8517523"
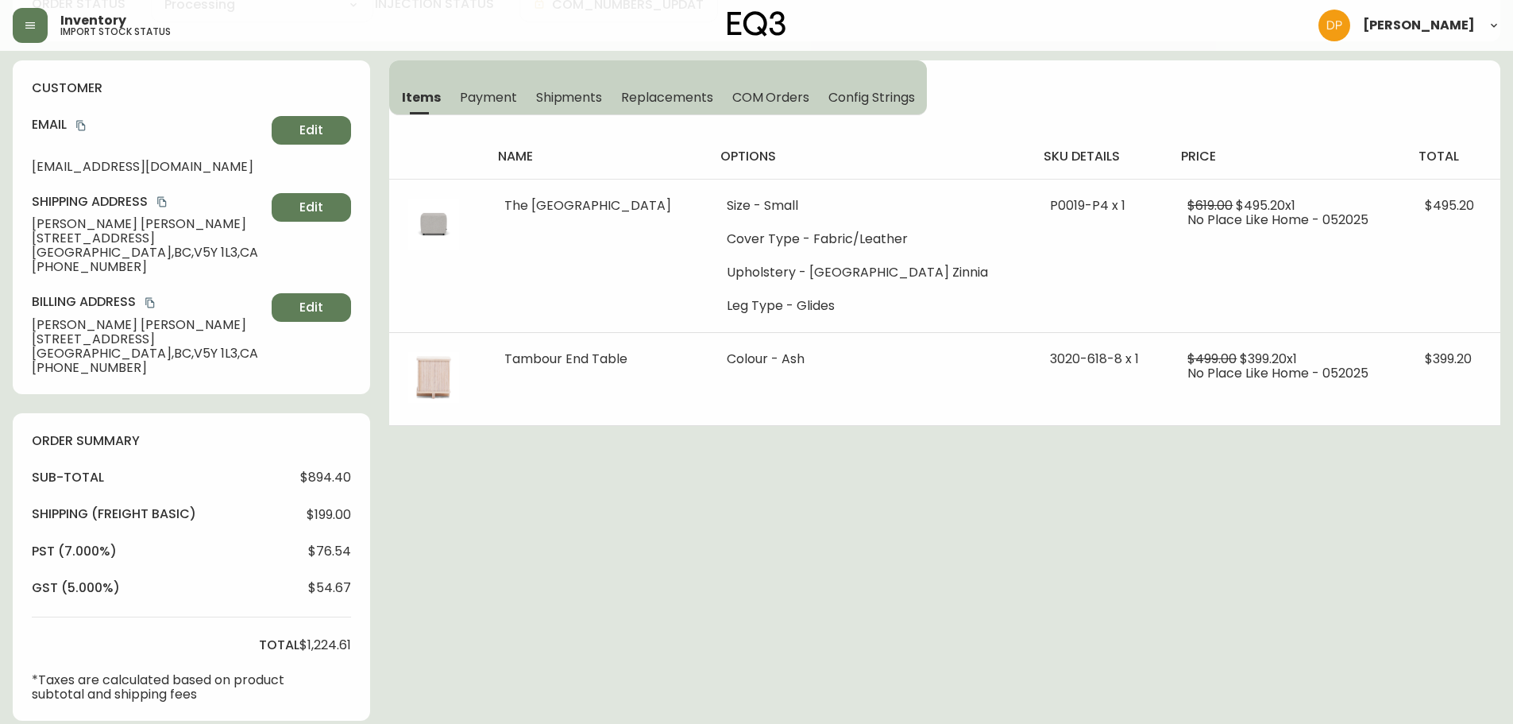
scroll to position [37, 0]
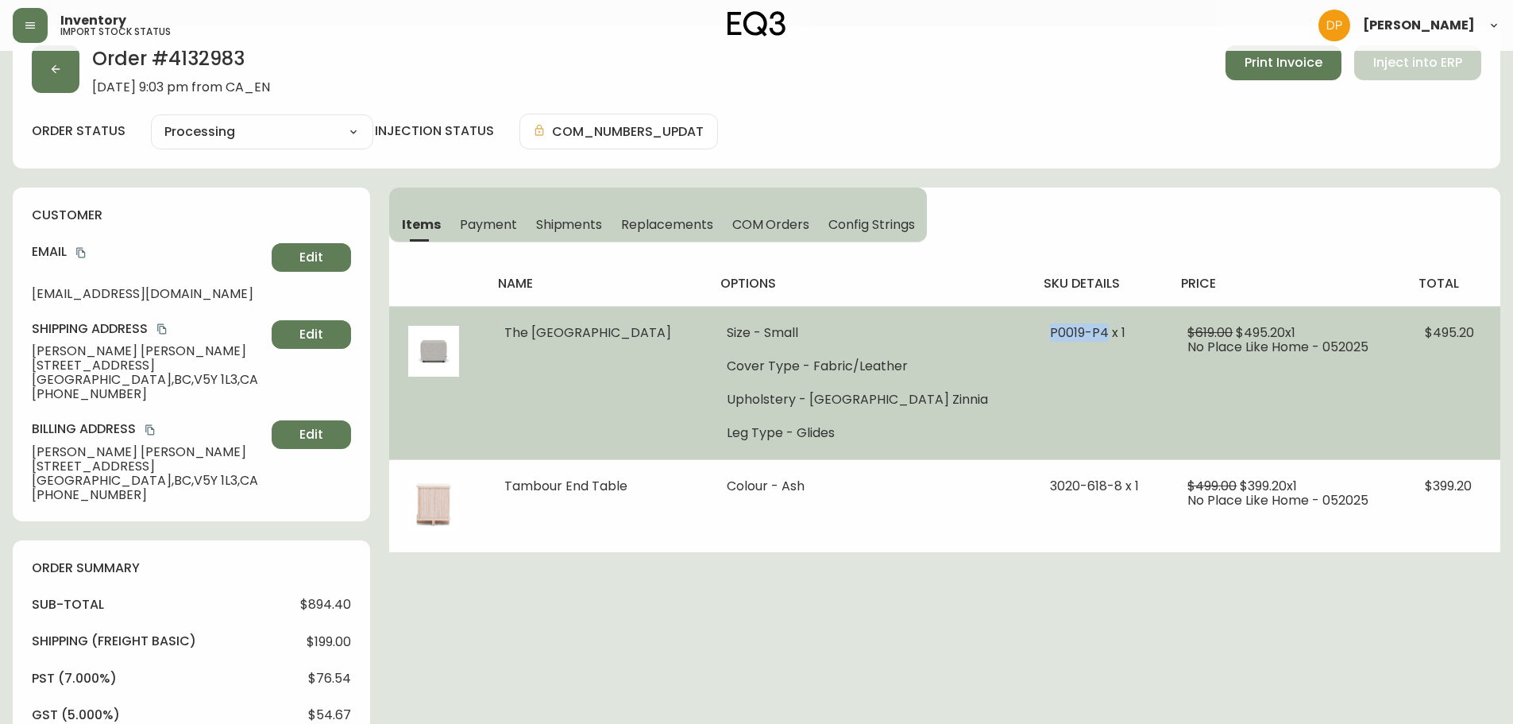
drag, startPoint x: 1028, startPoint y: 332, endPoint x: 1072, endPoint y: 332, distance: 43.7
click at [1072, 332] on td "P0019-P4 x 1" at bounding box center [1099, 382] width 137 height 153
copy span "P0019-P4"
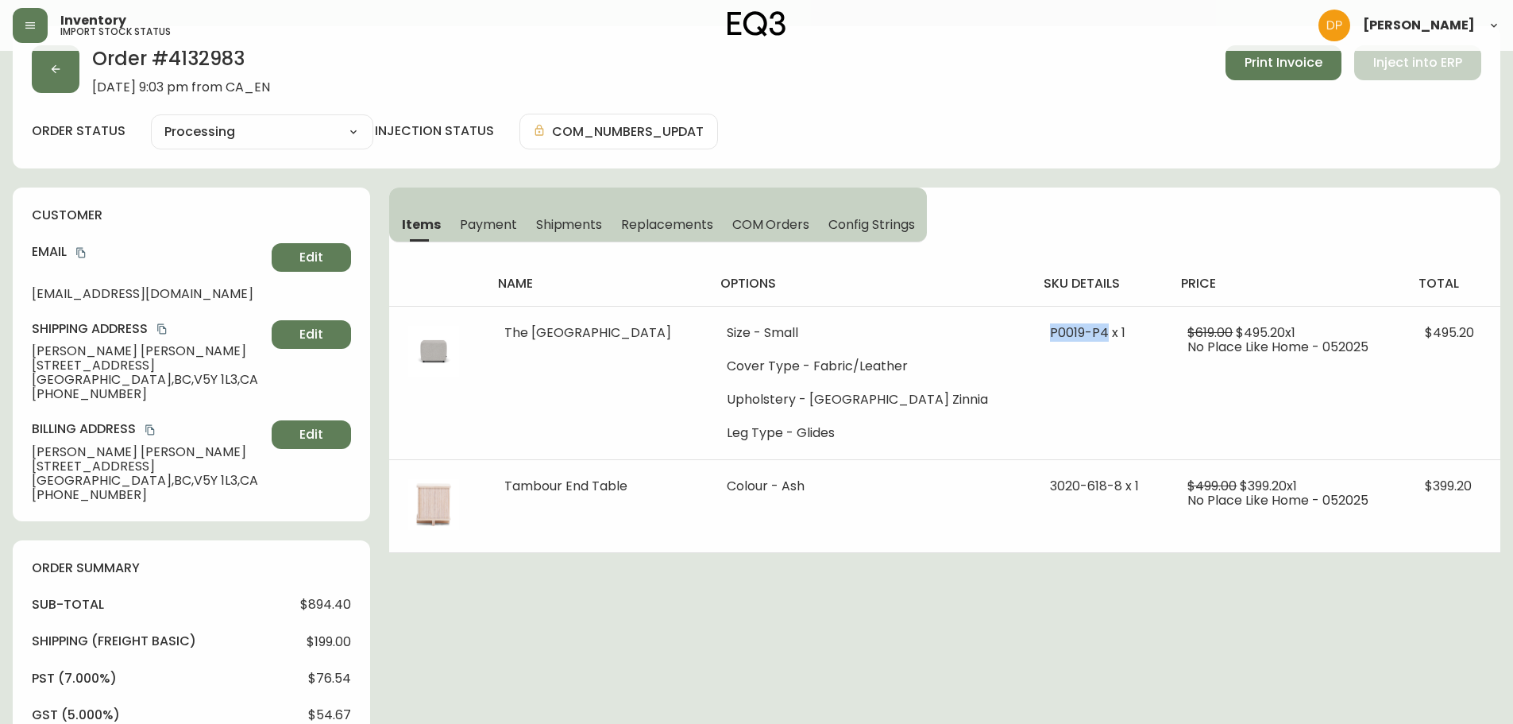
drag, startPoint x: 133, startPoint y: 172, endPoint x: 112, endPoint y: 152, distance: 29.2
click at [131, 173] on div "Order # 4132983 [DATE] 9:03 pm from CA_EN Print Invoice Inject into ERP order s…" at bounding box center [757, 653] width 1488 height 1254
click at [80, 59] on div "Order # 4132983 [DATE] 9:03 pm from CA_EN Print Invoice Inject into ERP" at bounding box center [757, 69] width 1450 height 49
click at [65, 63] on button "button" at bounding box center [56, 69] width 48 height 48
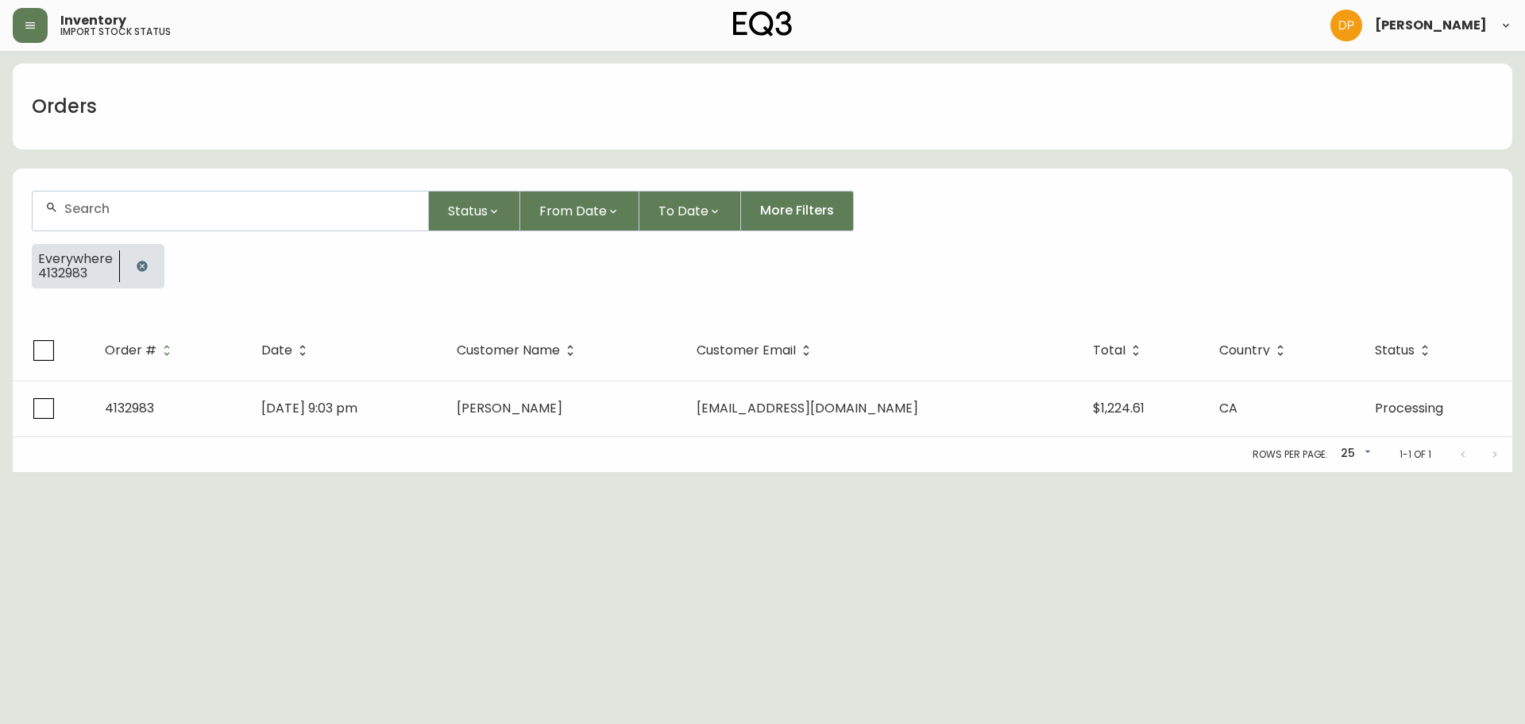
drag, startPoint x: 164, startPoint y: 219, endPoint x: 147, endPoint y: 240, distance: 26.6
click at [164, 221] on div at bounding box center [231, 210] width 396 height 39
click at [140, 261] on icon "button" at bounding box center [142, 266] width 13 height 13
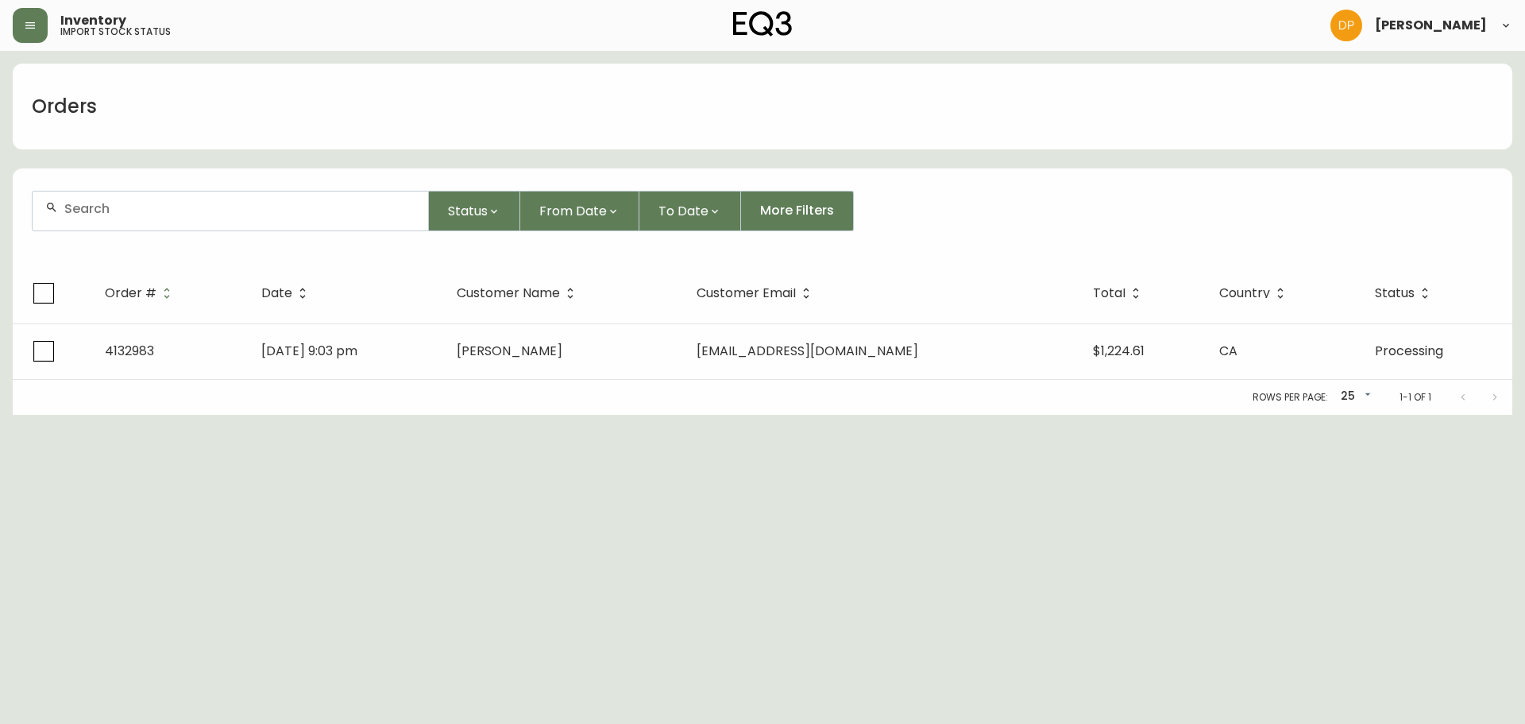
click at [137, 217] on div at bounding box center [231, 210] width 396 height 39
paste input "[PHONE_NUMBER]"
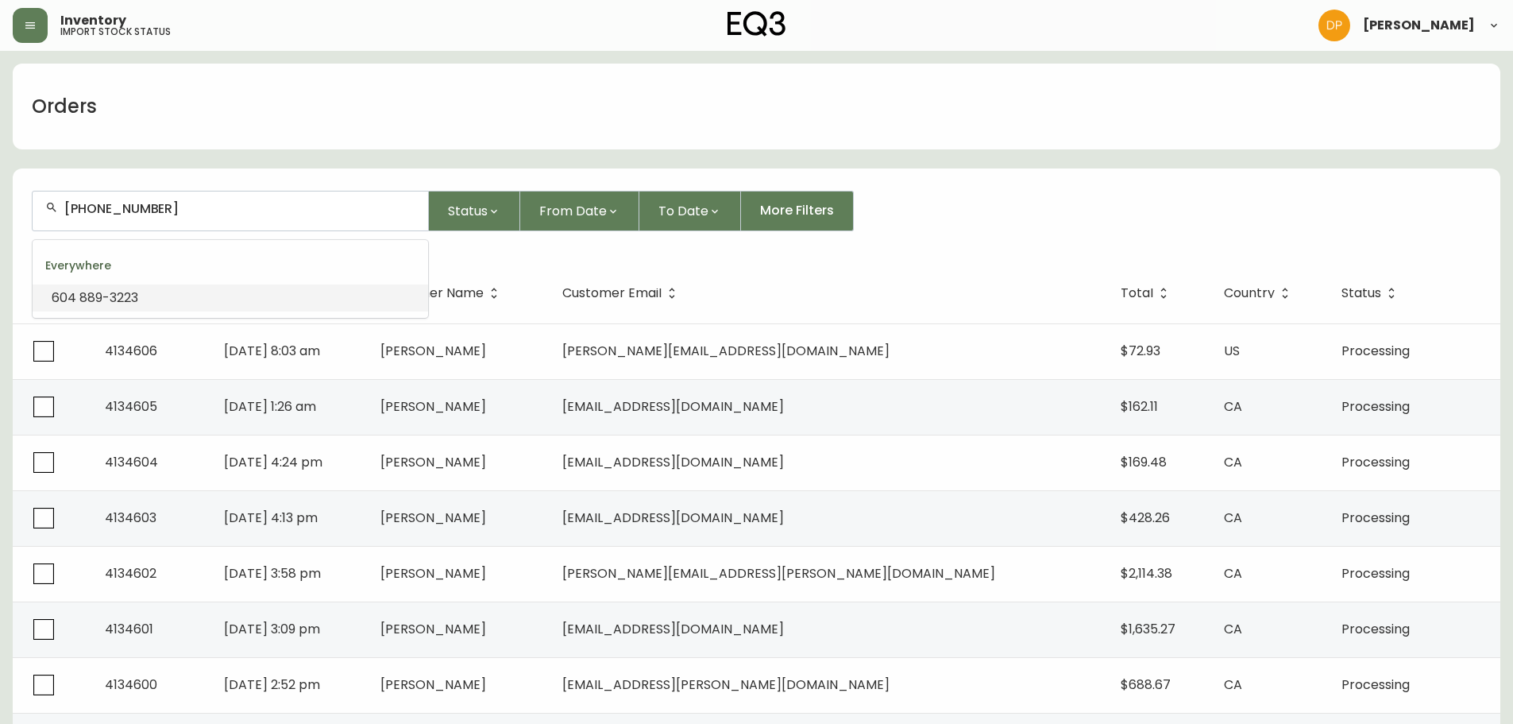
click at [88, 207] on input "[PHONE_NUMBER]" at bounding box center [239, 208] width 351 height 15
click at [91, 206] on input "[PHONE_NUMBER]" at bounding box center [239, 208] width 351 height 15
click at [124, 212] on input "604889-3223" at bounding box center [239, 208] width 351 height 15
type input "6048893223"
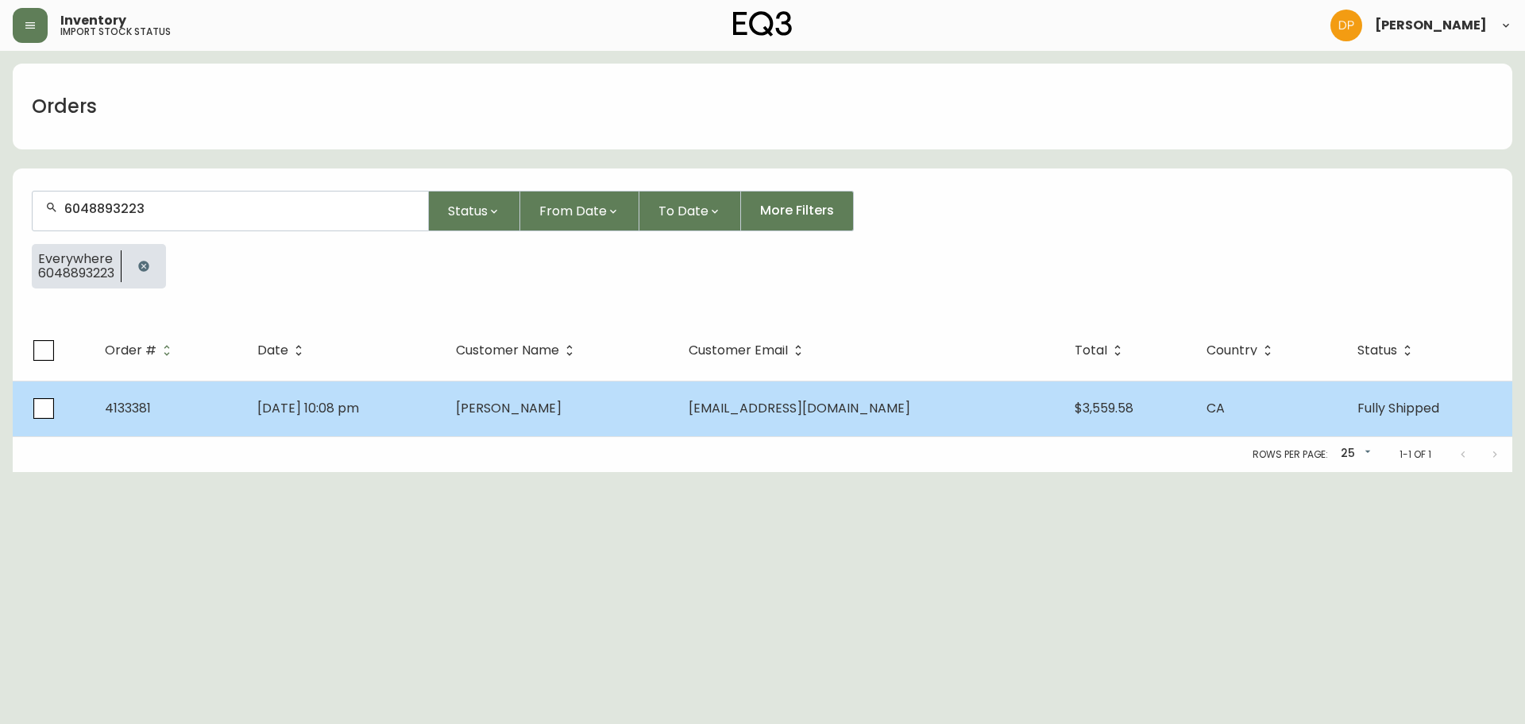
click at [323, 407] on span "[DATE] 10:08 pm" at bounding box center [308, 408] width 102 height 18
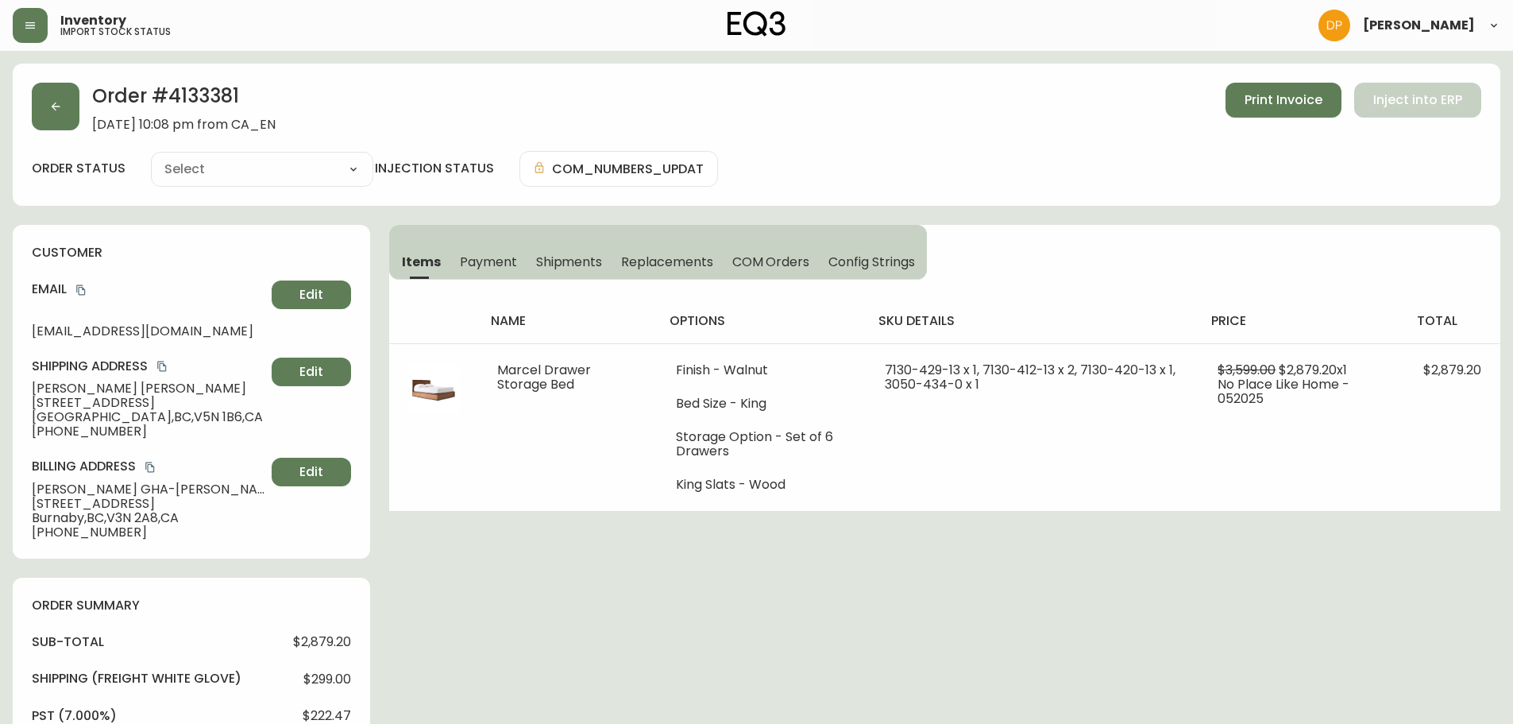
type input "Fully Shipped"
select select "FULLY_SHIPPED"
click at [579, 265] on span "Shipments" at bounding box center [569, 261] width 67 height 17
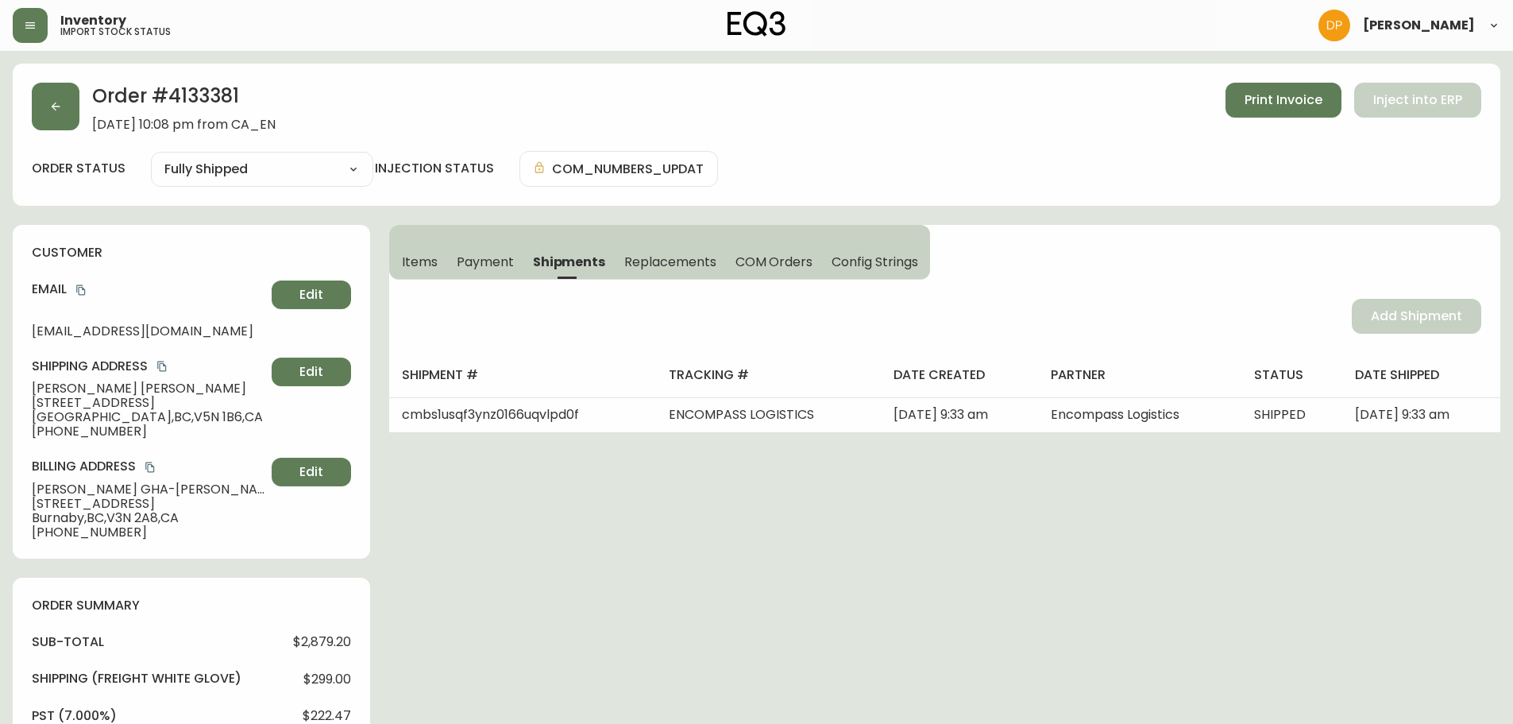
click at [207, 105] on h2 "Order # 4133381" at bounding box center [184, 100] width 184 height 35
copy h2 "4133381"
click at [165, 22] on div "Inventory import stock status" at bounding box center [115, 25] width 110 height 22
